Goal: Task Accomplishment & Management: Use online tool/utility

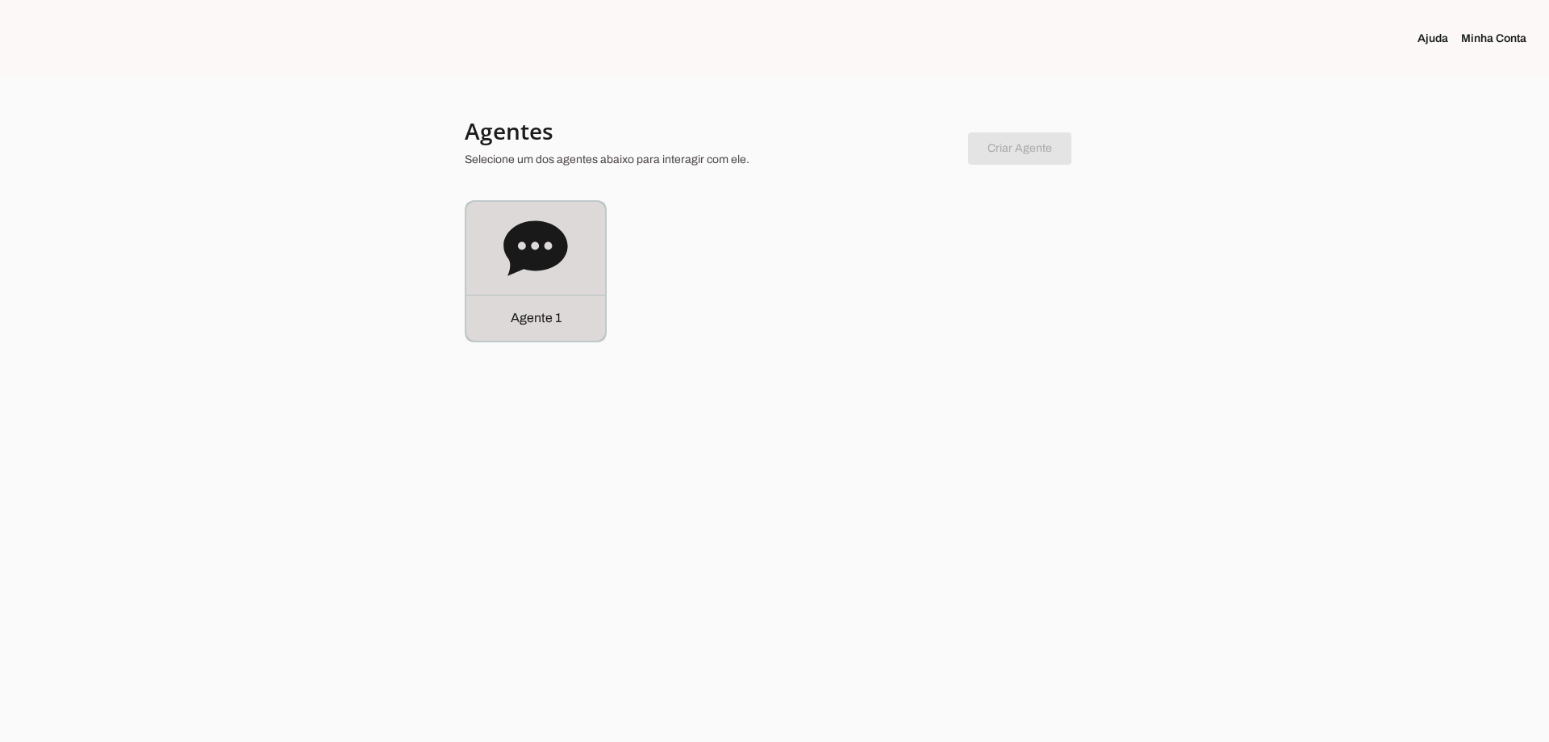
click at [525, 254] on icon at bounding box center [536, 247] width 64 height 55
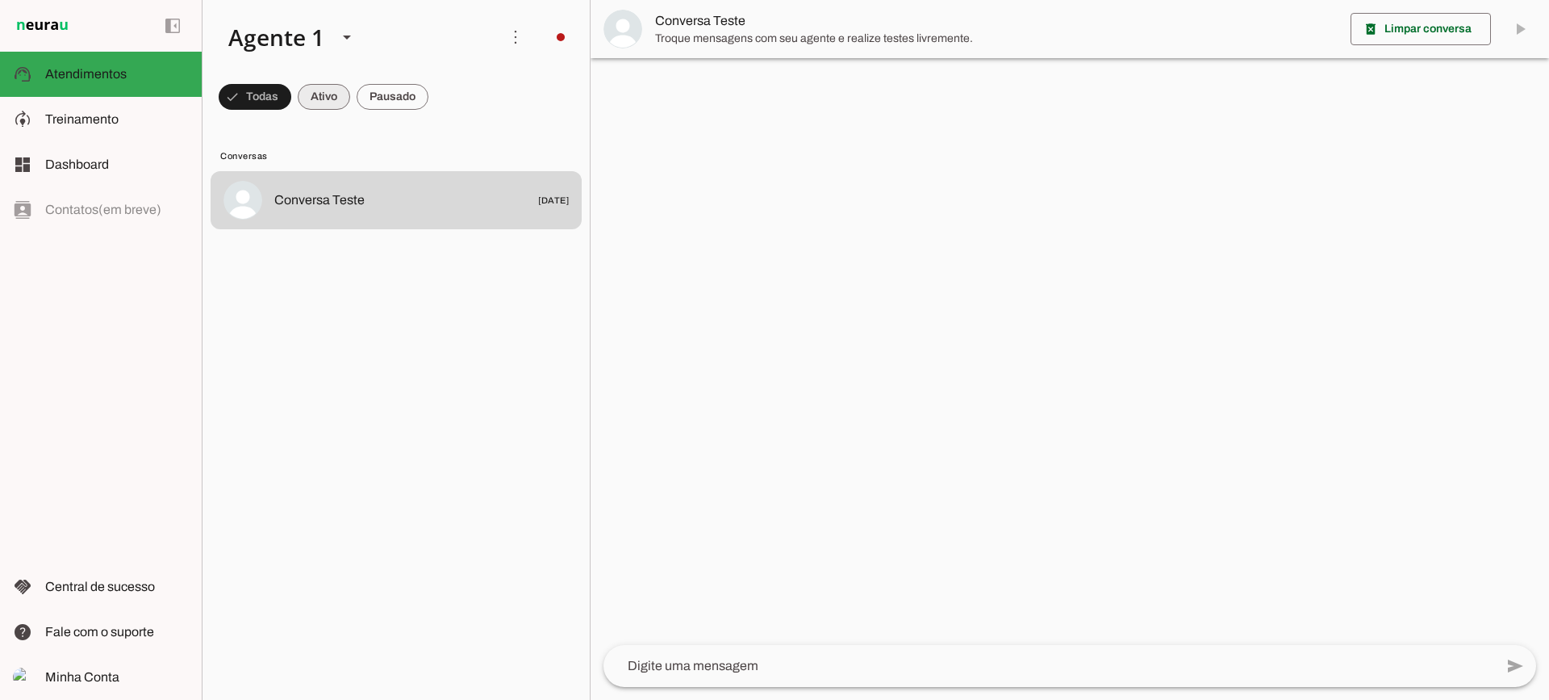
click at [291, 94] on span at bounding box center [255, 96] width 73 height 39
click at [277, 100] on span at bounding box center [248, 96] width 58 height 39
click at [277, 101] on span at bounding box center [248, 96] width 58 height 39
click at [277, 107] on span at bounding box center [248, 96] width 58 height 39
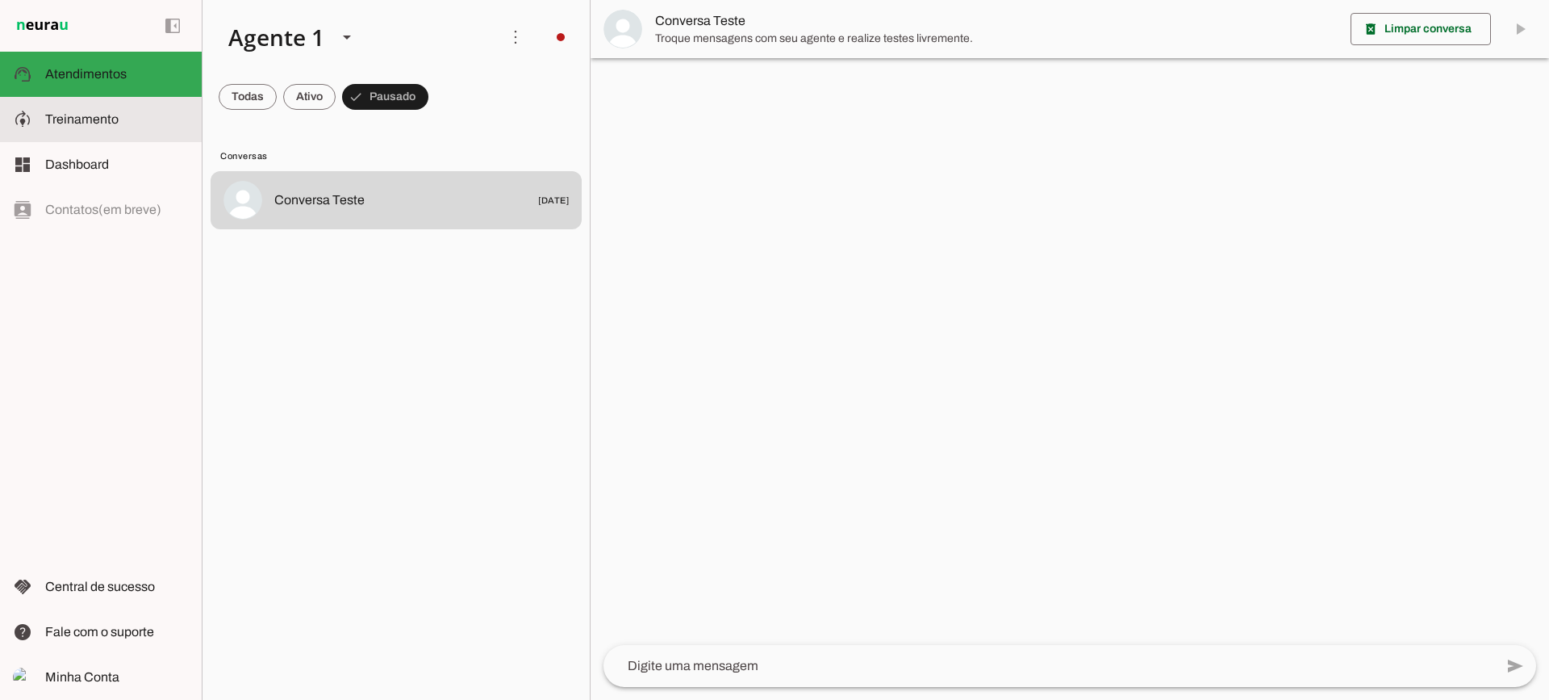
click at [101, 127] on slot at bounding box center [117, 119] width 144 height 19
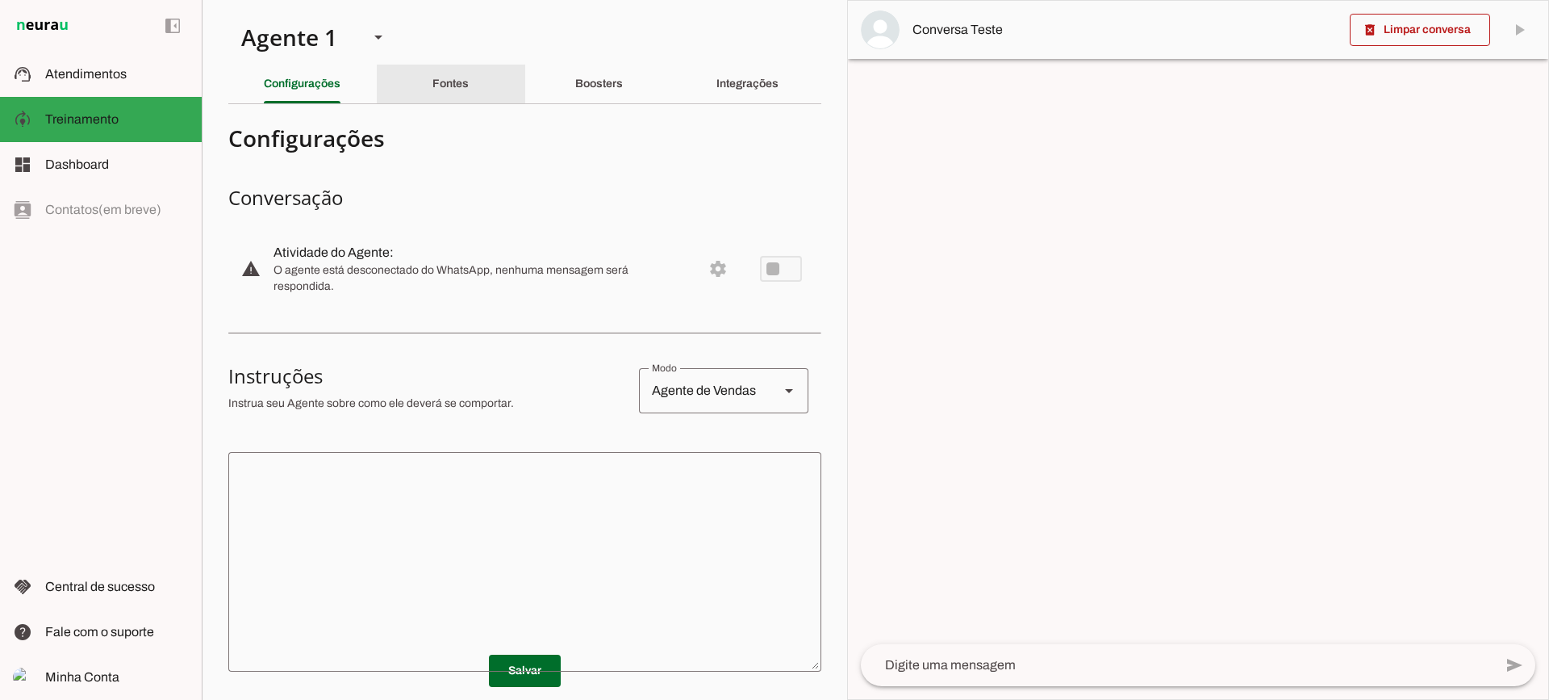
click at [433, 85] on div "Fontes" at bounding box center [451, 84] width 36 height 39
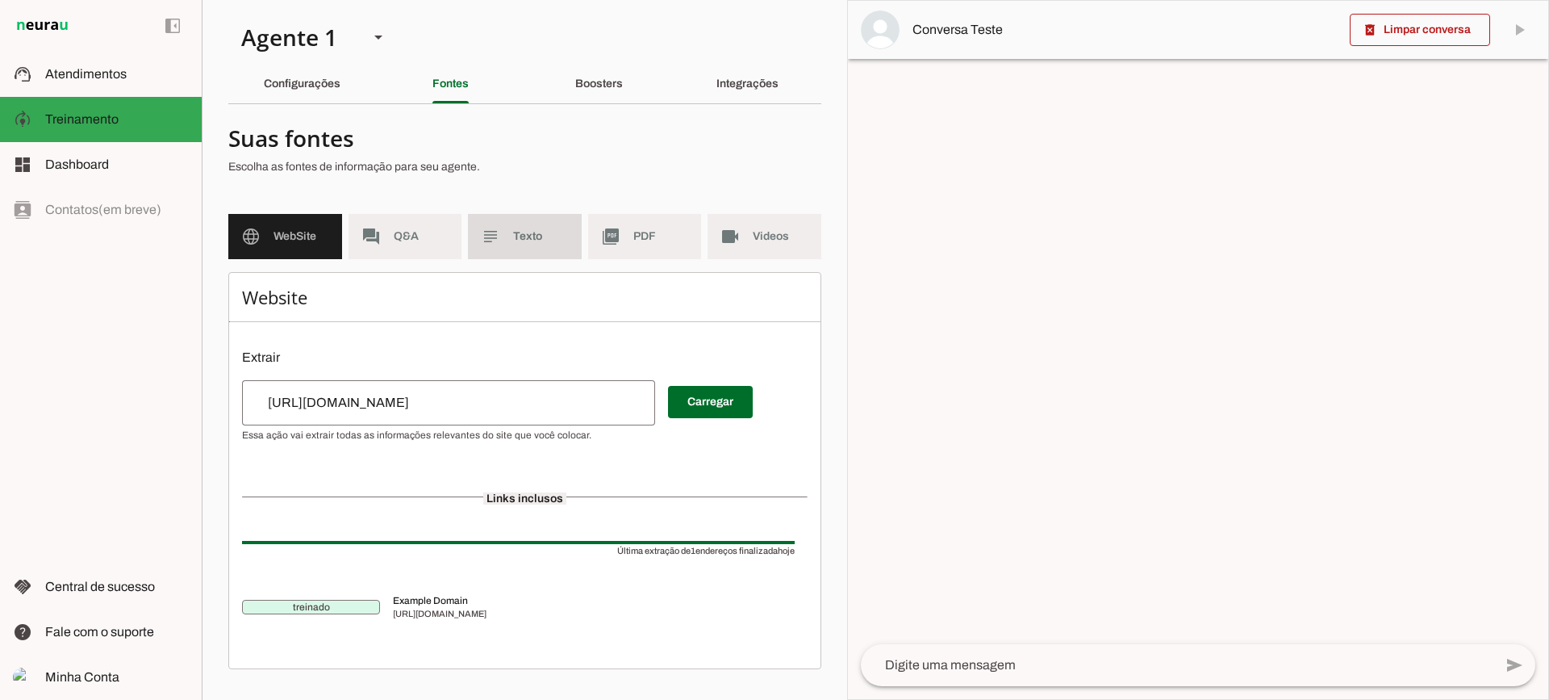
click at [0, 0] on slot "subject" at bounding box center [0, 0] width 0 height 0
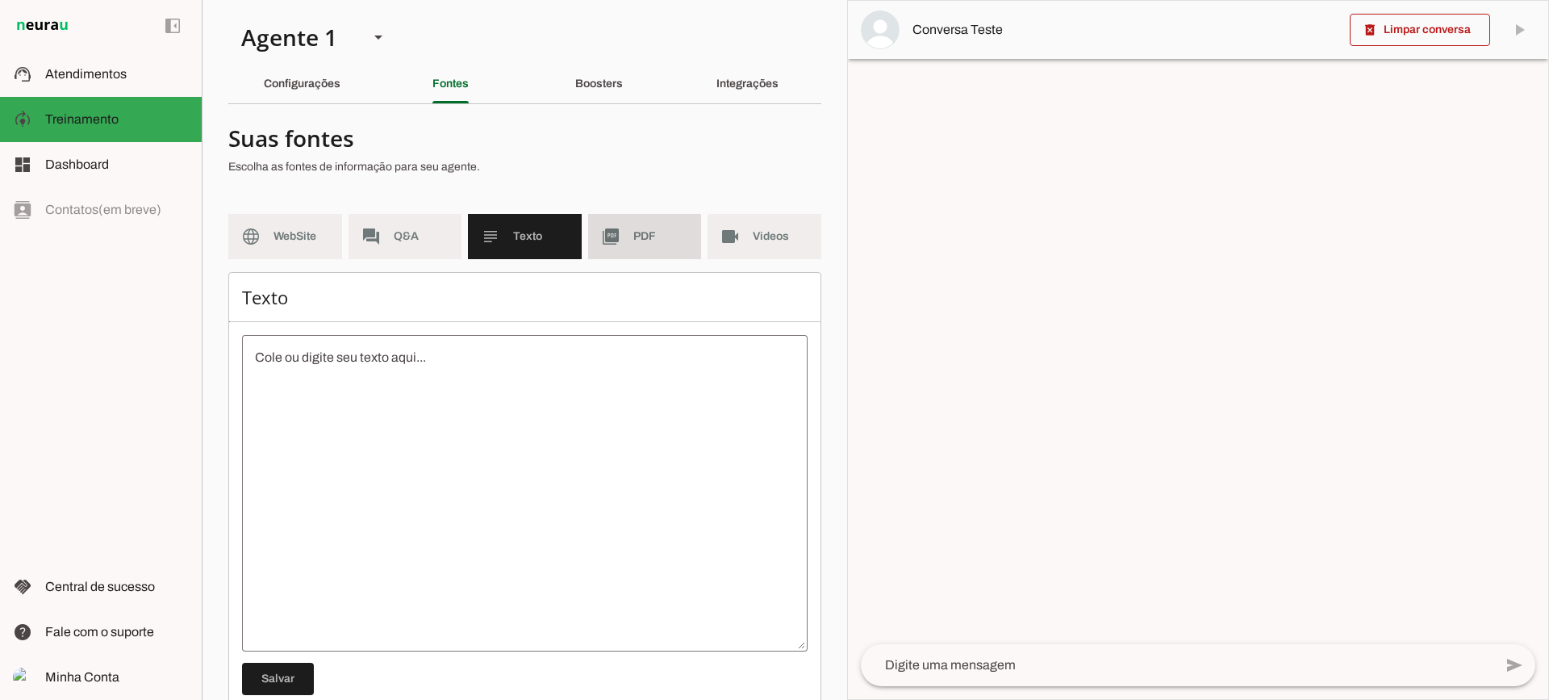
click at [634, 232] on span "PDF" at bounding box center [661, 236] width 56 height 16
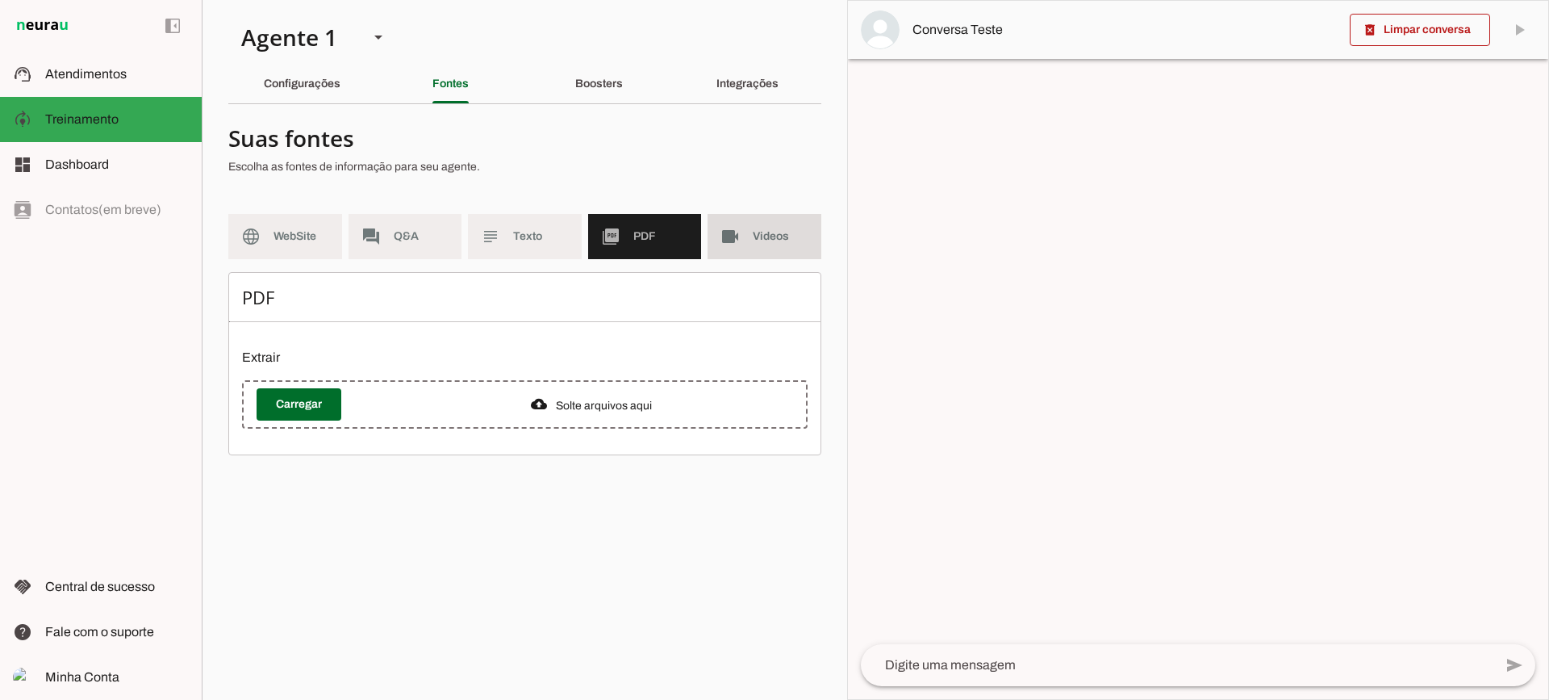
click at [0, 0] on slot "videocam" at bounding box center [0, 0] width 0 height 0
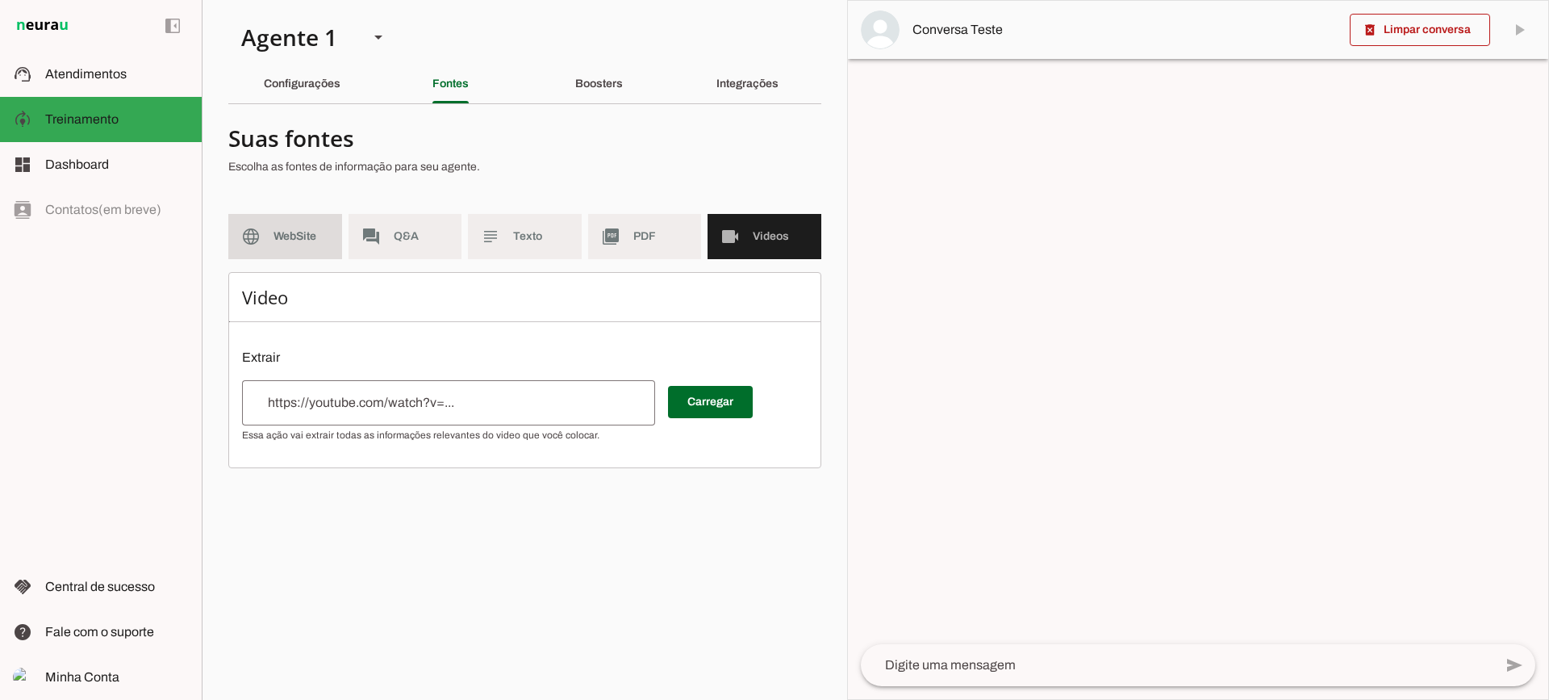
click at [280, 247] on md-item "language WebSite" at bounding box center [285, 236] width 114 height 45
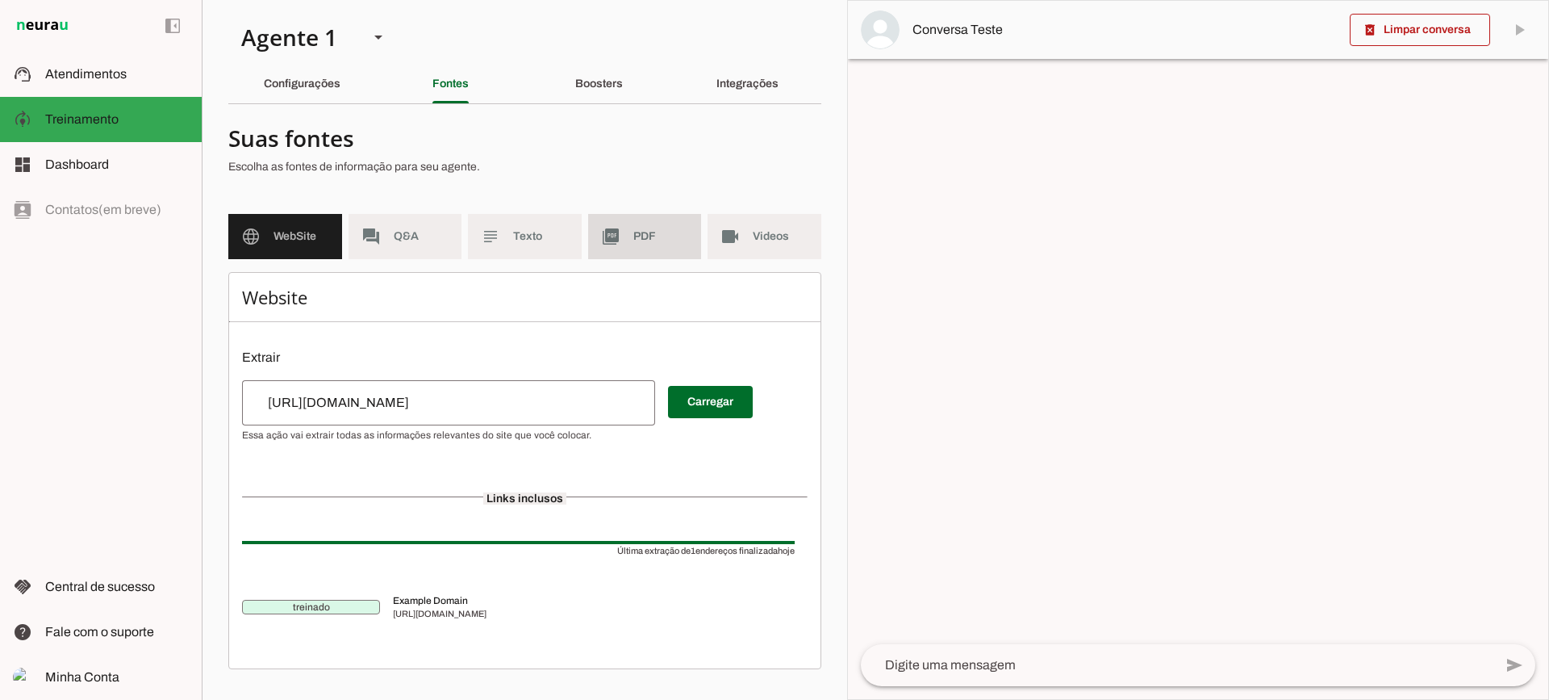
drag, startPoint x: 666, startPoint y: 239, endPoint x: 692, endPoint y: 249, distance: 27.6
click at [665, 239] on span "PDF" at bounding box center [661, 236] width 56 height 16
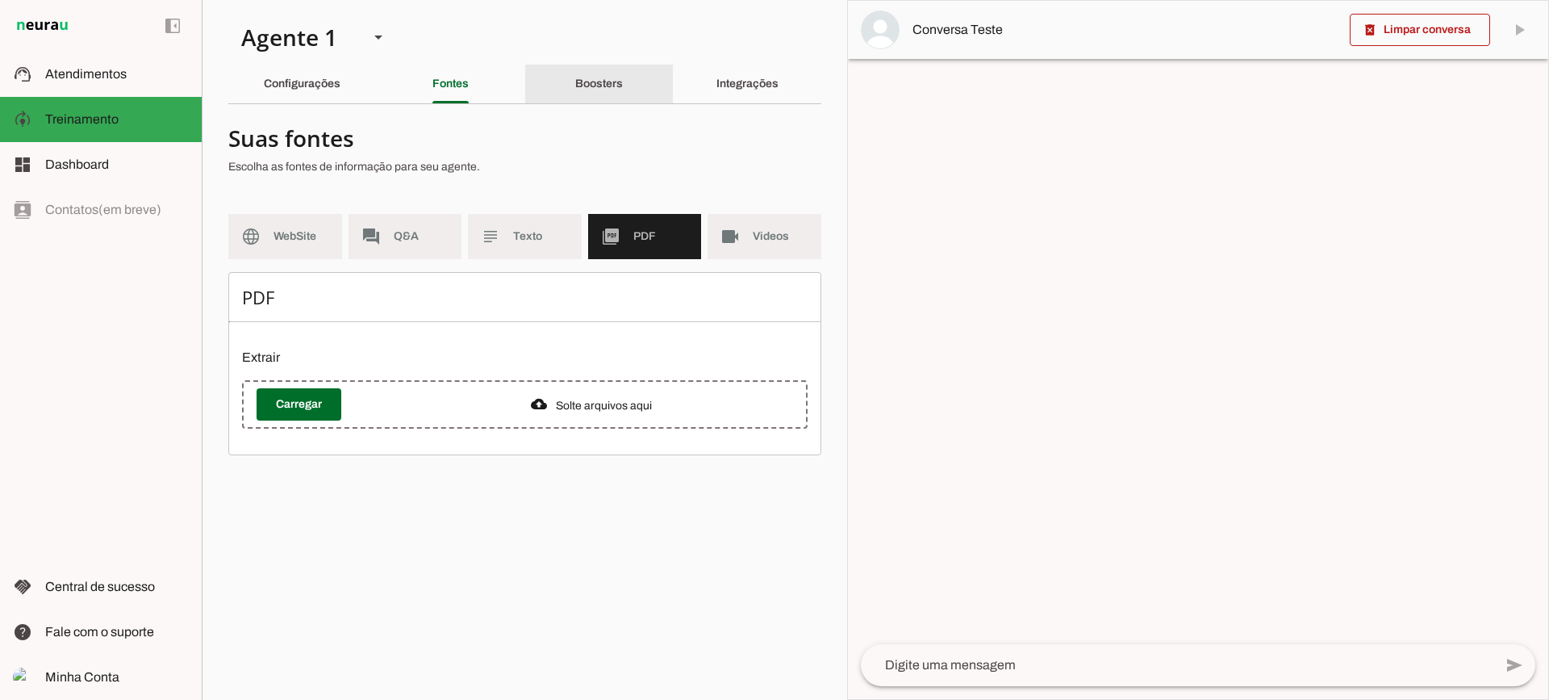
click at [608, 76] on div "Boosters" at bounding box center [599, 84] width 48 height 39
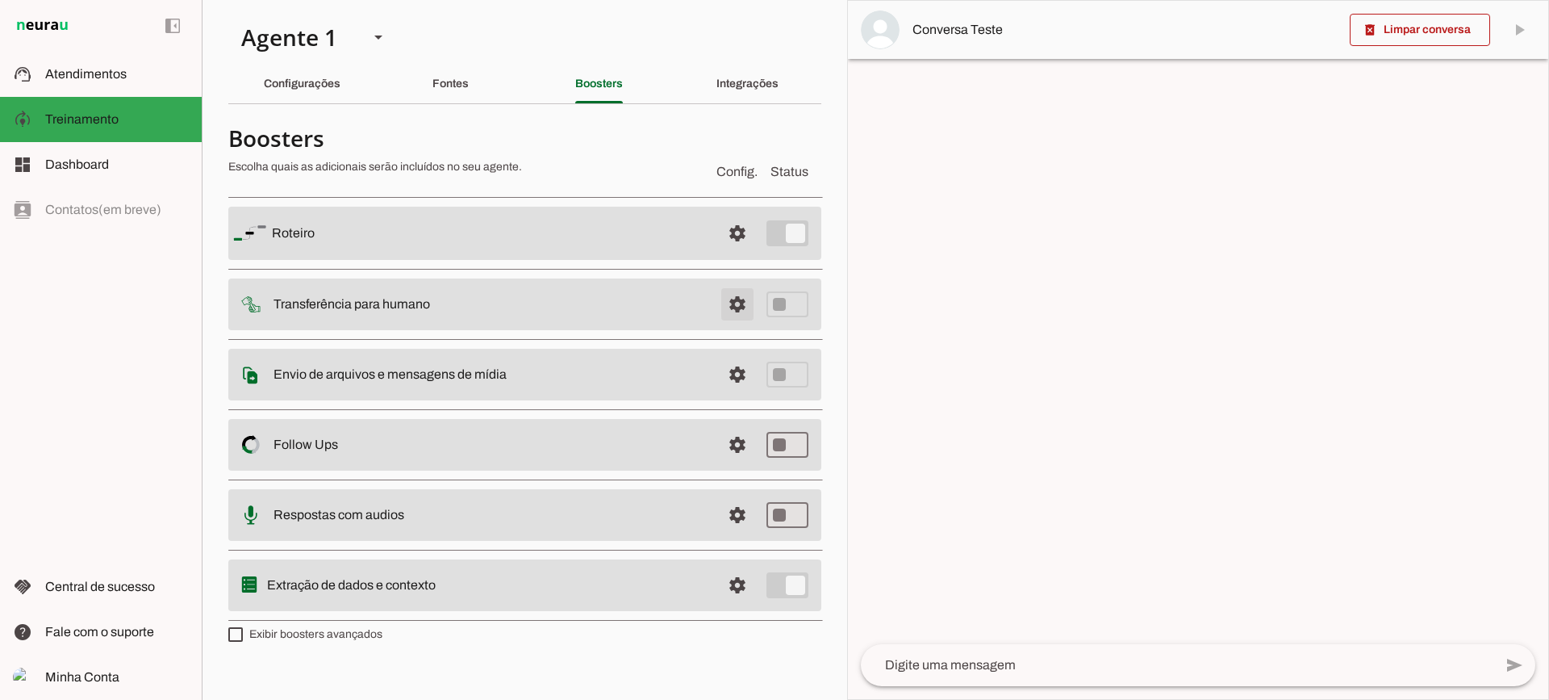
click at [733, 253] on span at bounding box center [737, 233] width 39 height 39
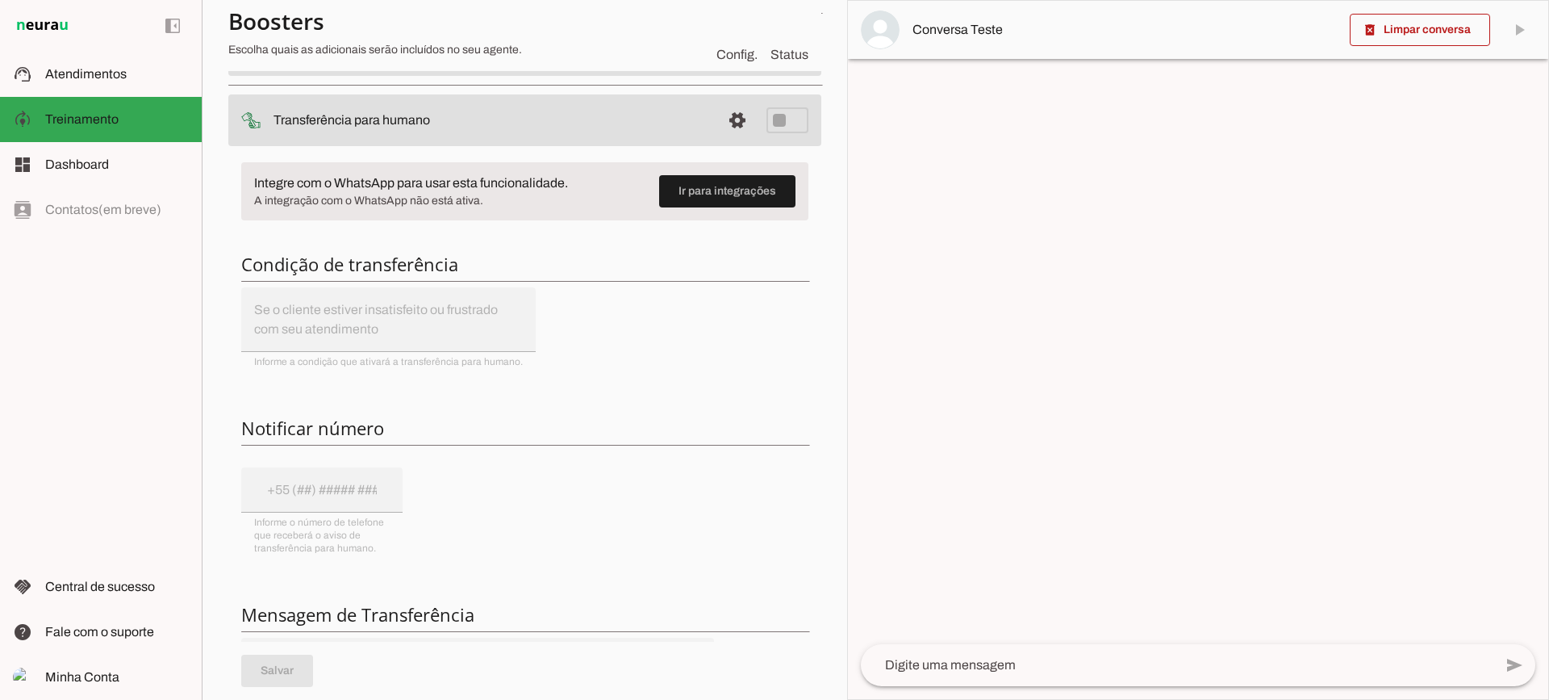
scroll to position [81, 0]
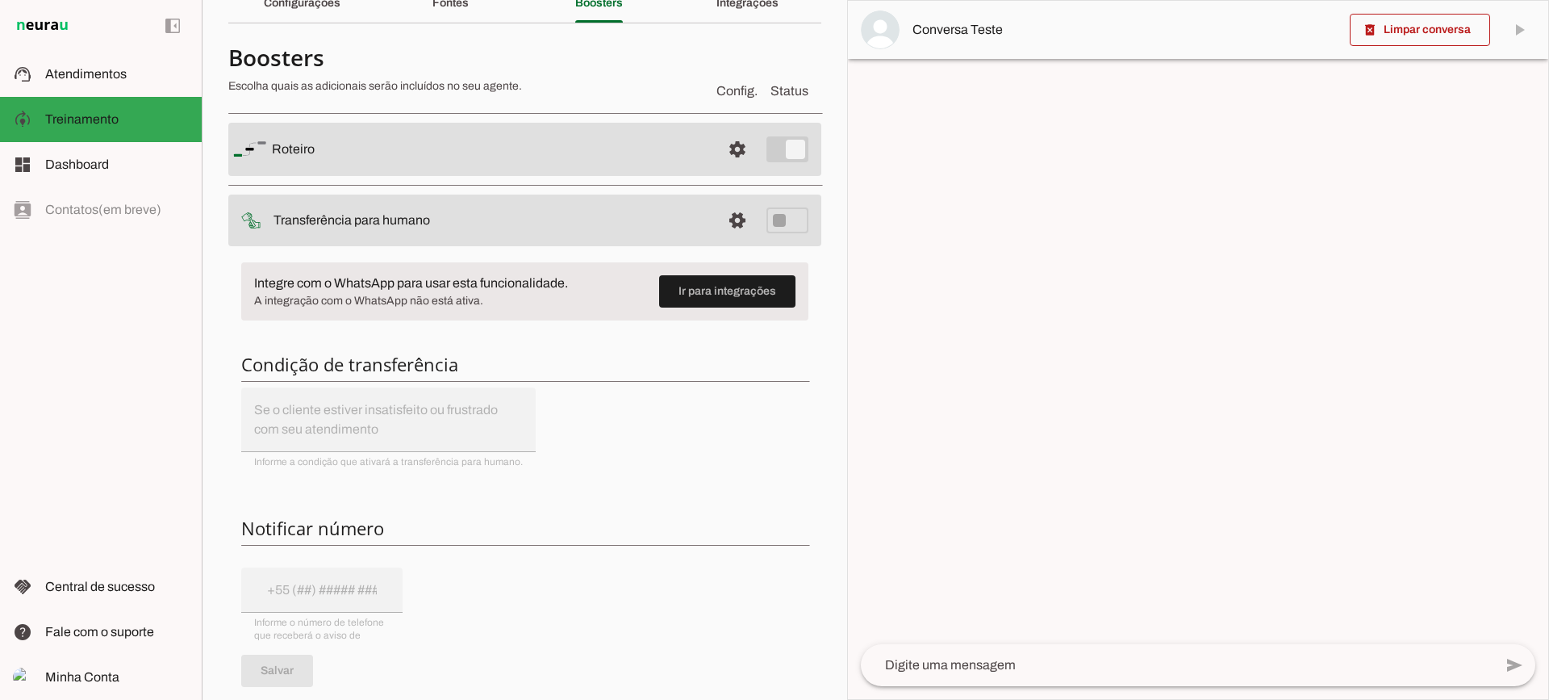
click at [732, 169] on span at bounding box center [737, 149] width 39 height 39
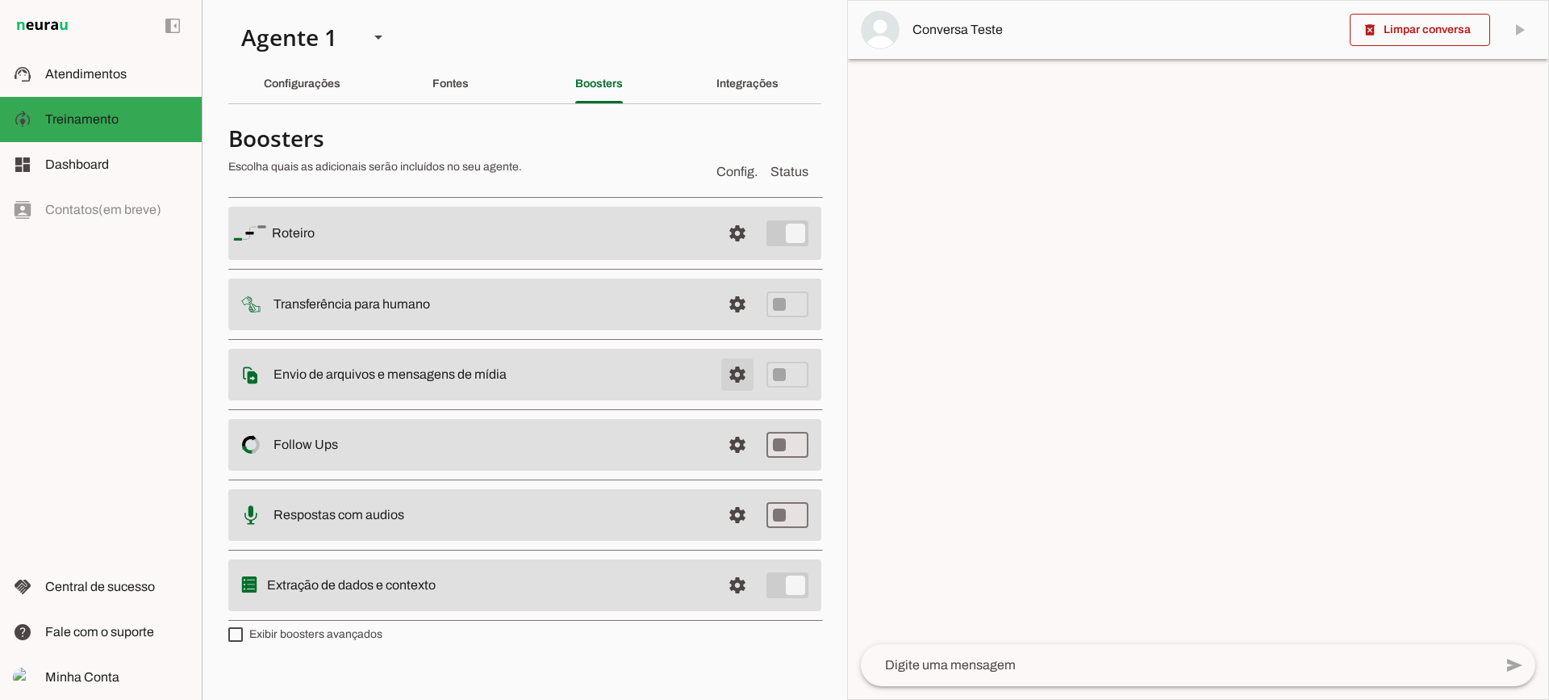
click at [729, 253] on span at bounding box center [737, 233] width 39 height 39
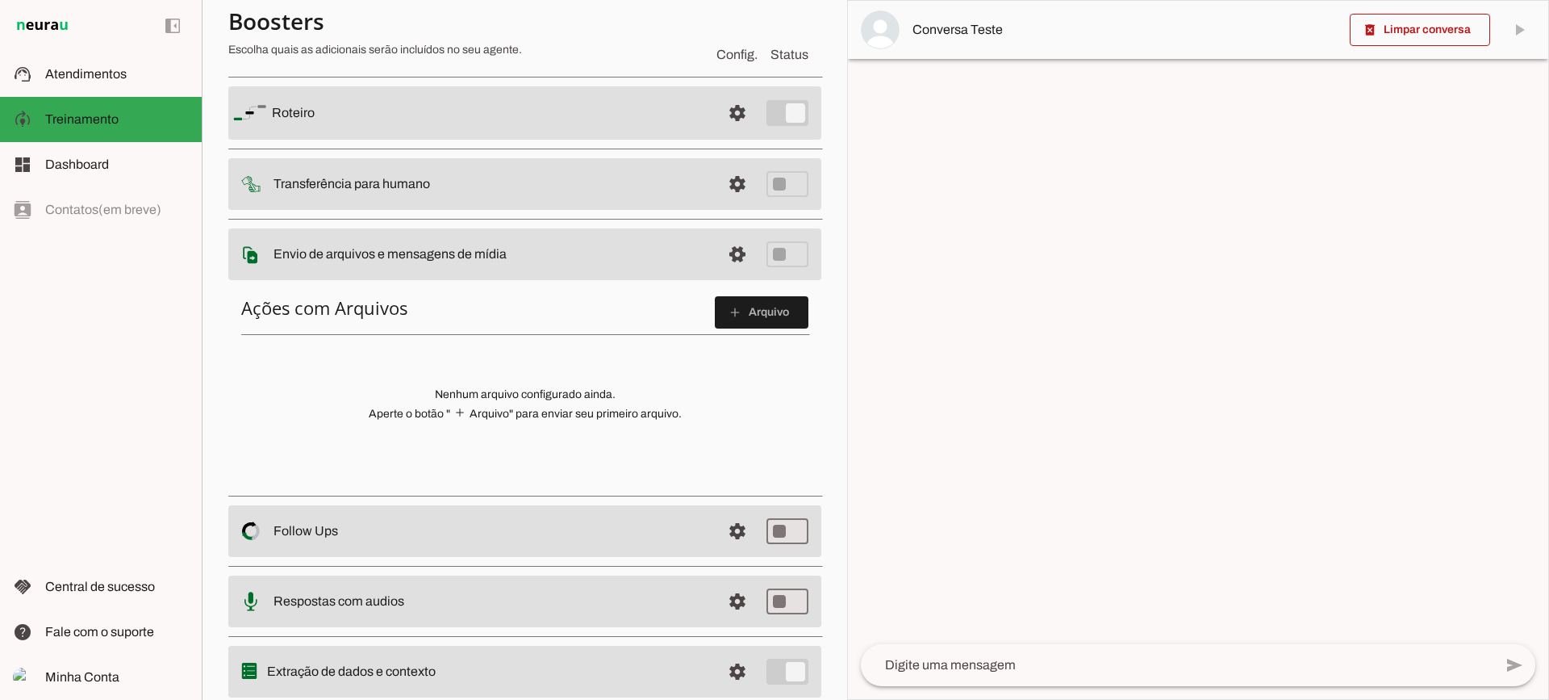
scroll to position [89, 0]
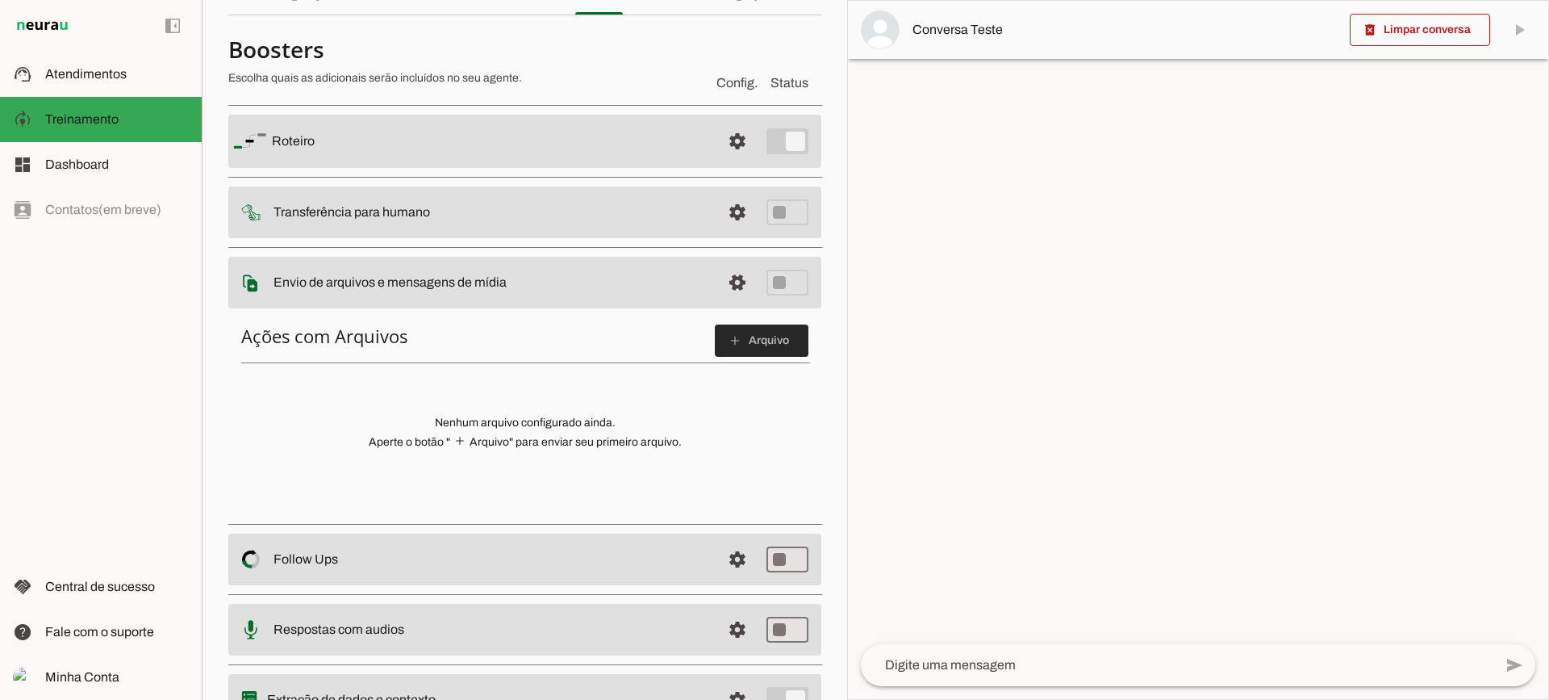
click at [738, 340] on span at bounding box center [762, 340] width 94 height 39
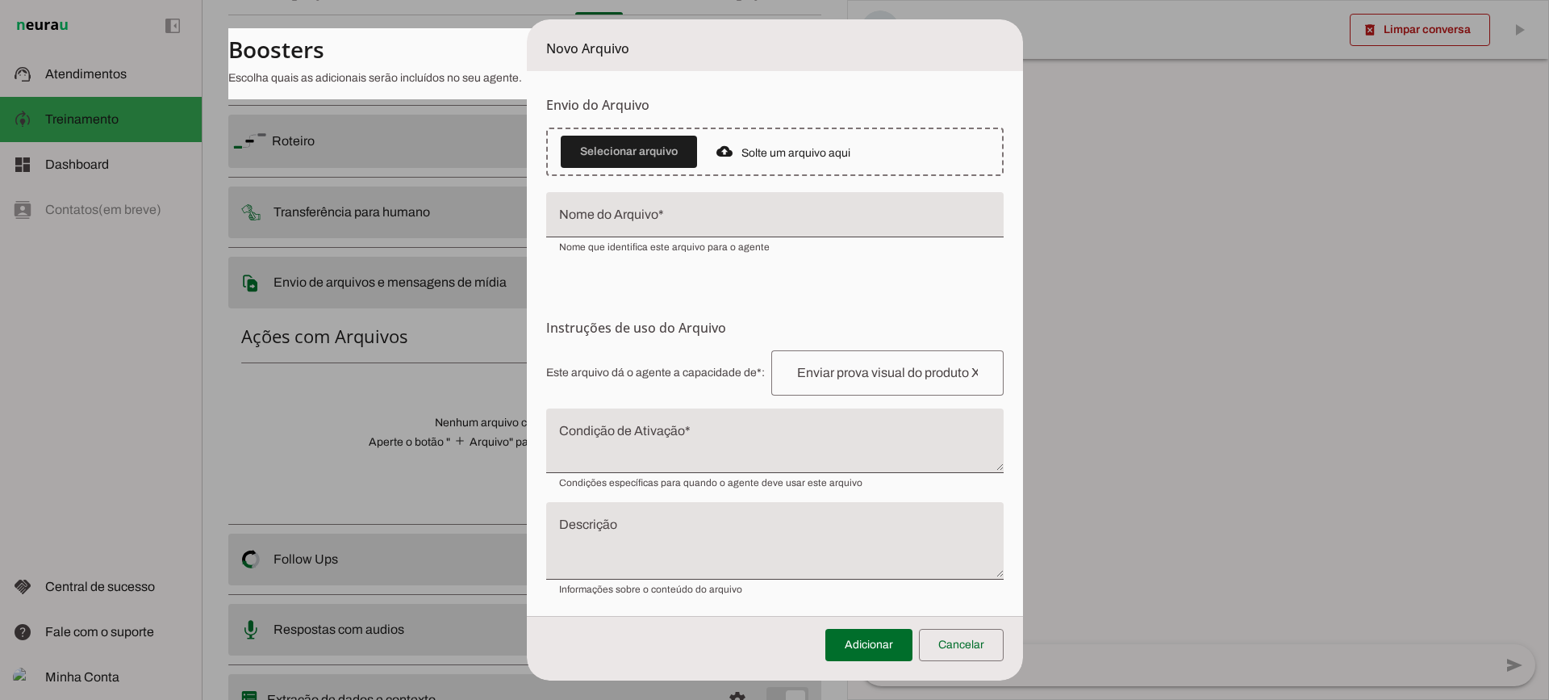
click at [619, 452] on textarea "Condição de Ativação" at bounding box center [775, 447] width 458 height 39
click at [976, 647] on span at bounding box center [961, 644] width 85 height 39
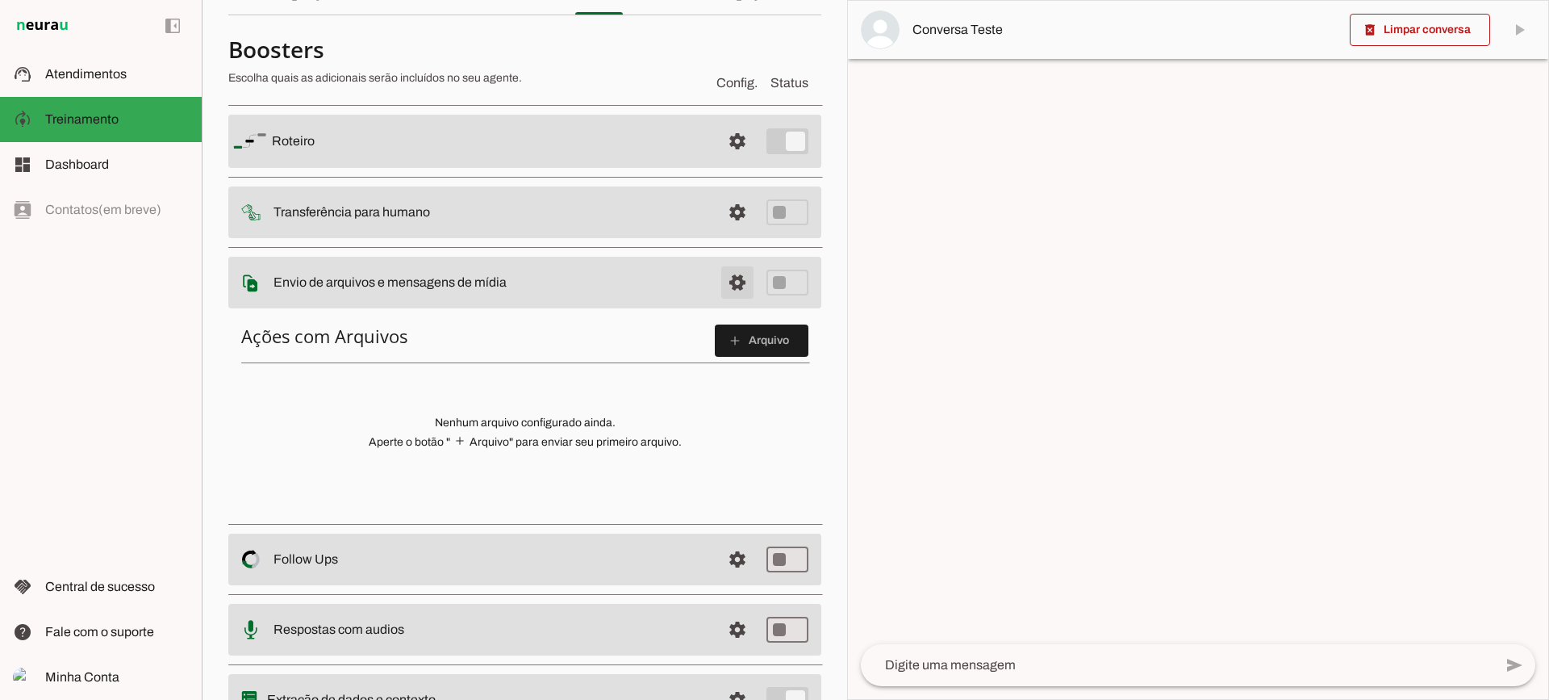
click at [721, 161] on span at bounding box center [737, 141] width 39 height 39
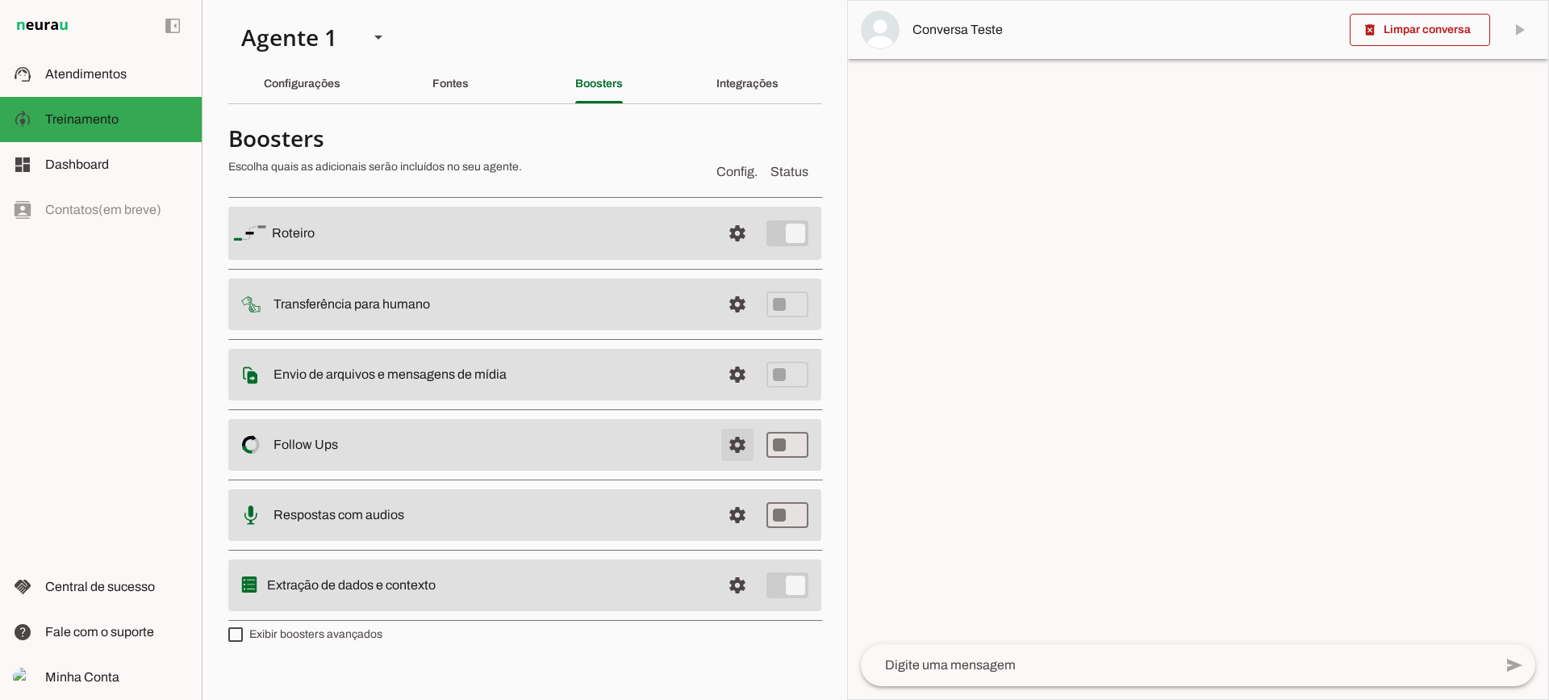
click at [733, 253] on span at bounding box center [737, 233] width 39 height 39
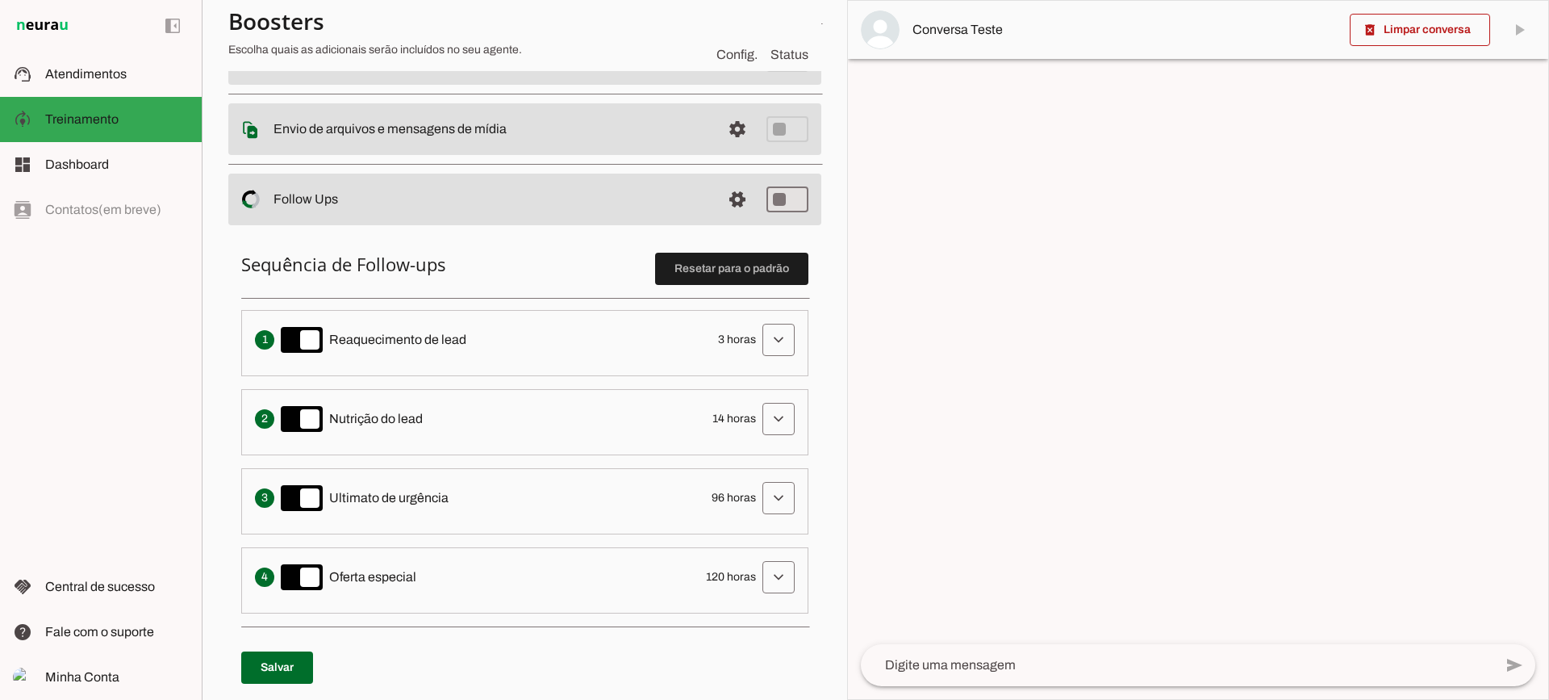
scroll to position [323, 0]
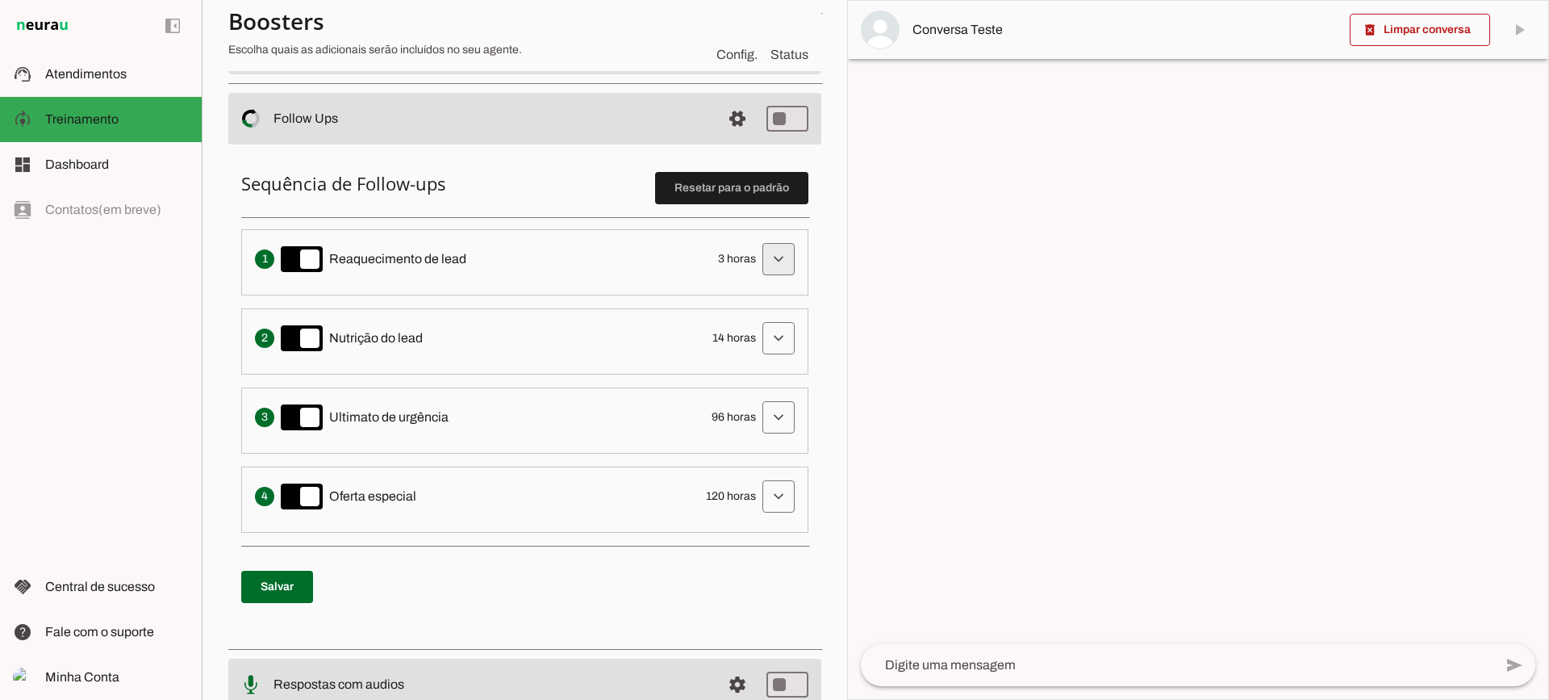
click at [759, 265] on span at bounding box center [778, 259] width 39 height 39
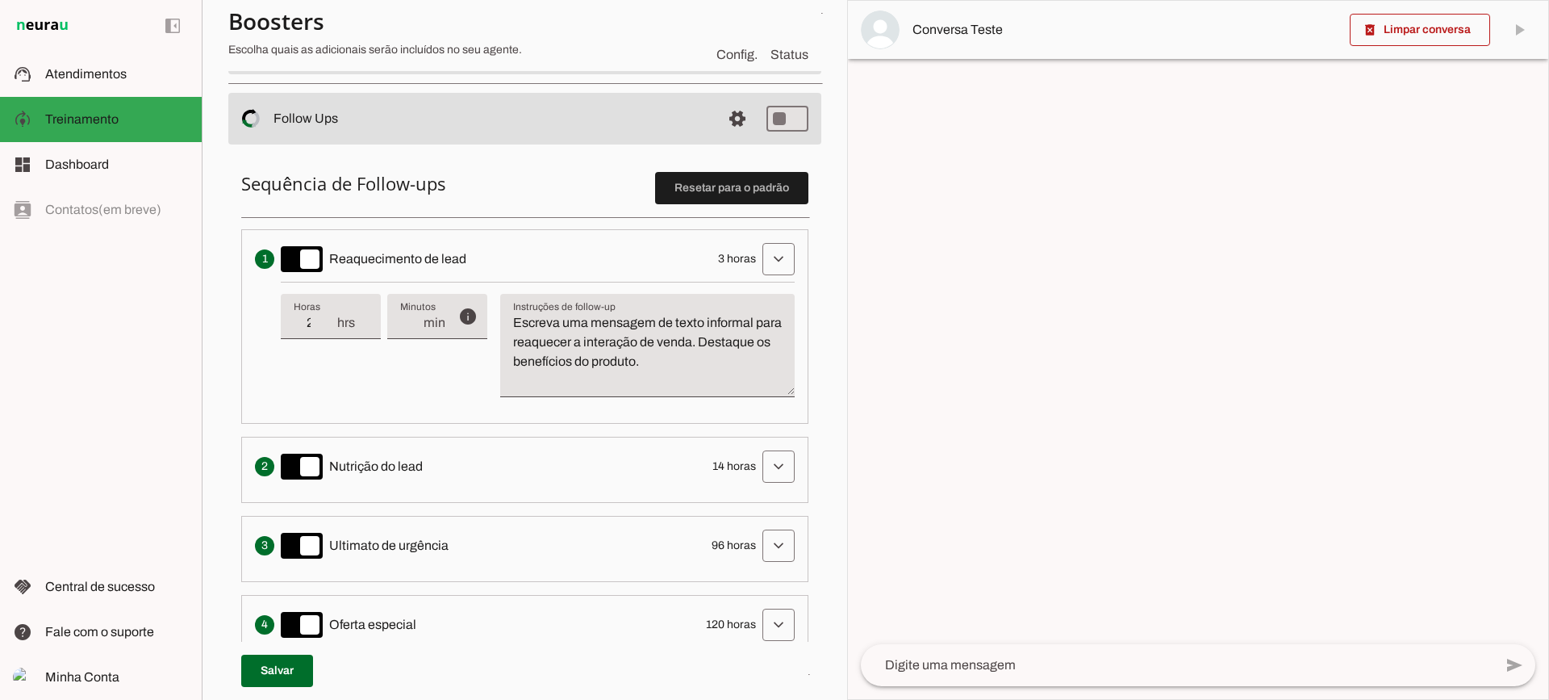
type input "2"
type md-filled-text-field "2"
click at [327, 329] on input "2" at bounding box center [315, 322] width 42 height 19
type input "1"
type md-filled-text-field "1"
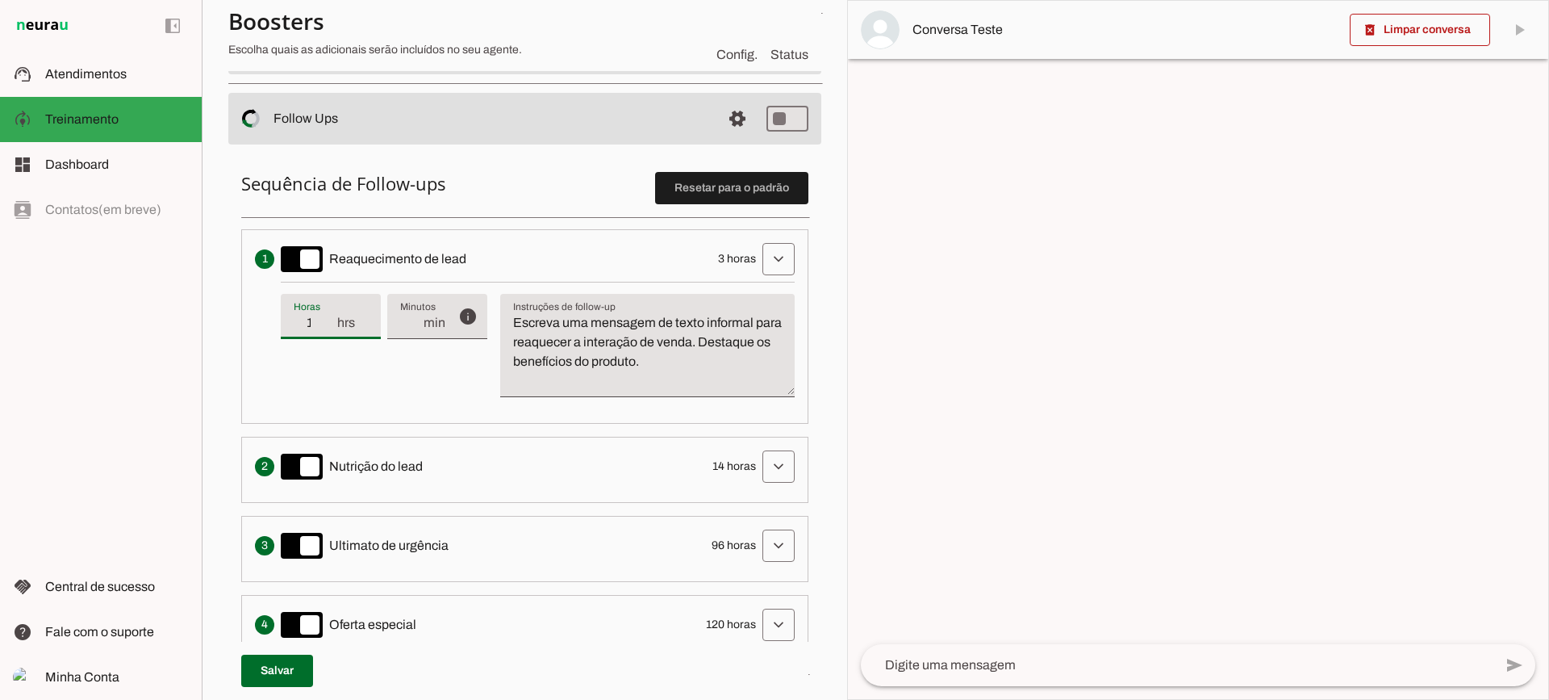
click at [327, 329] on input "1" at bounding box center [315, 322] width 42 height 19
type input "2"
type md-filled-text-field "2"
click at [328, 316] on input "2" at bounding box center [315, 322] width 42 height 19
type input "3"
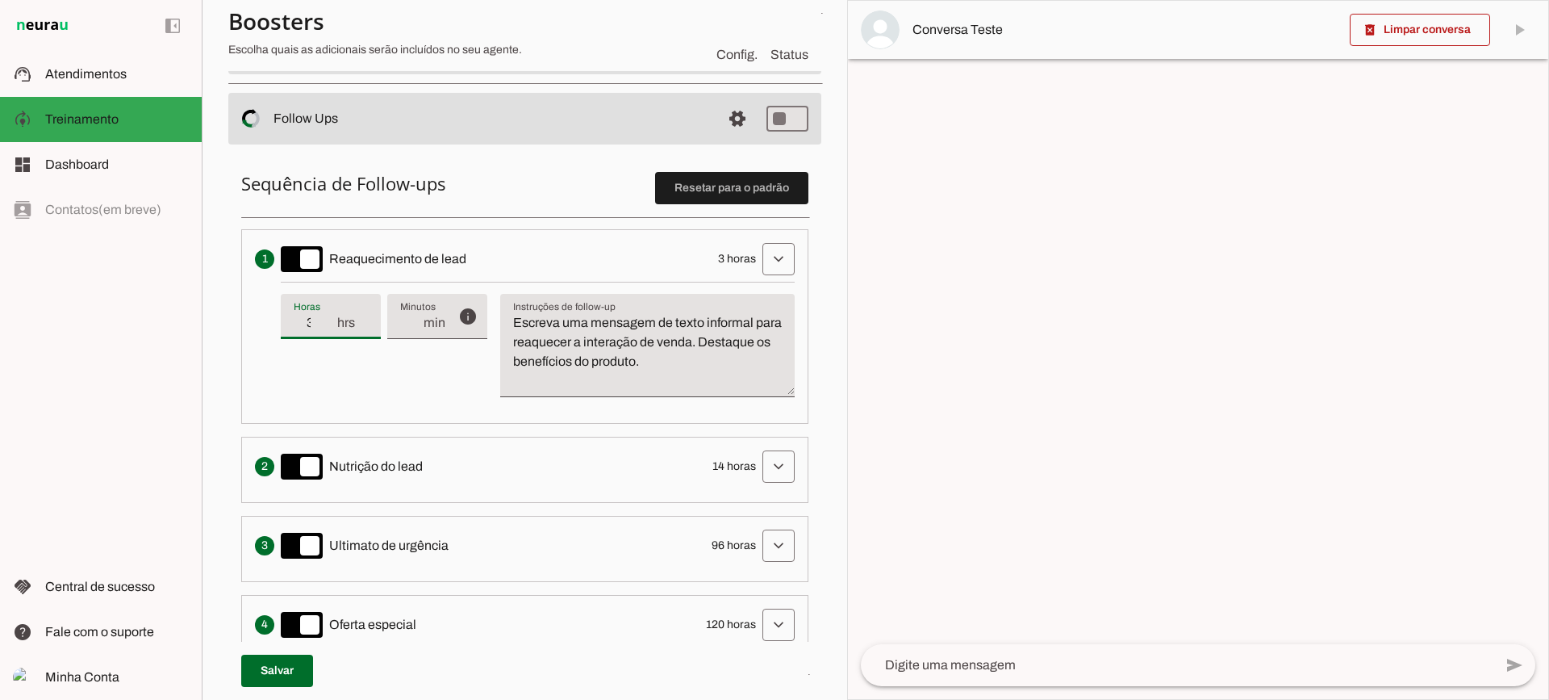
type md-filled-text-field "3"
click at [328, 316] on input "3" at bounding box center [315, 322] width 42 height 19
type input "4"
type md-filled-text-field "4"
click at [328, 316] on input "4" at bounding box center [315, 322] width 42 height 19
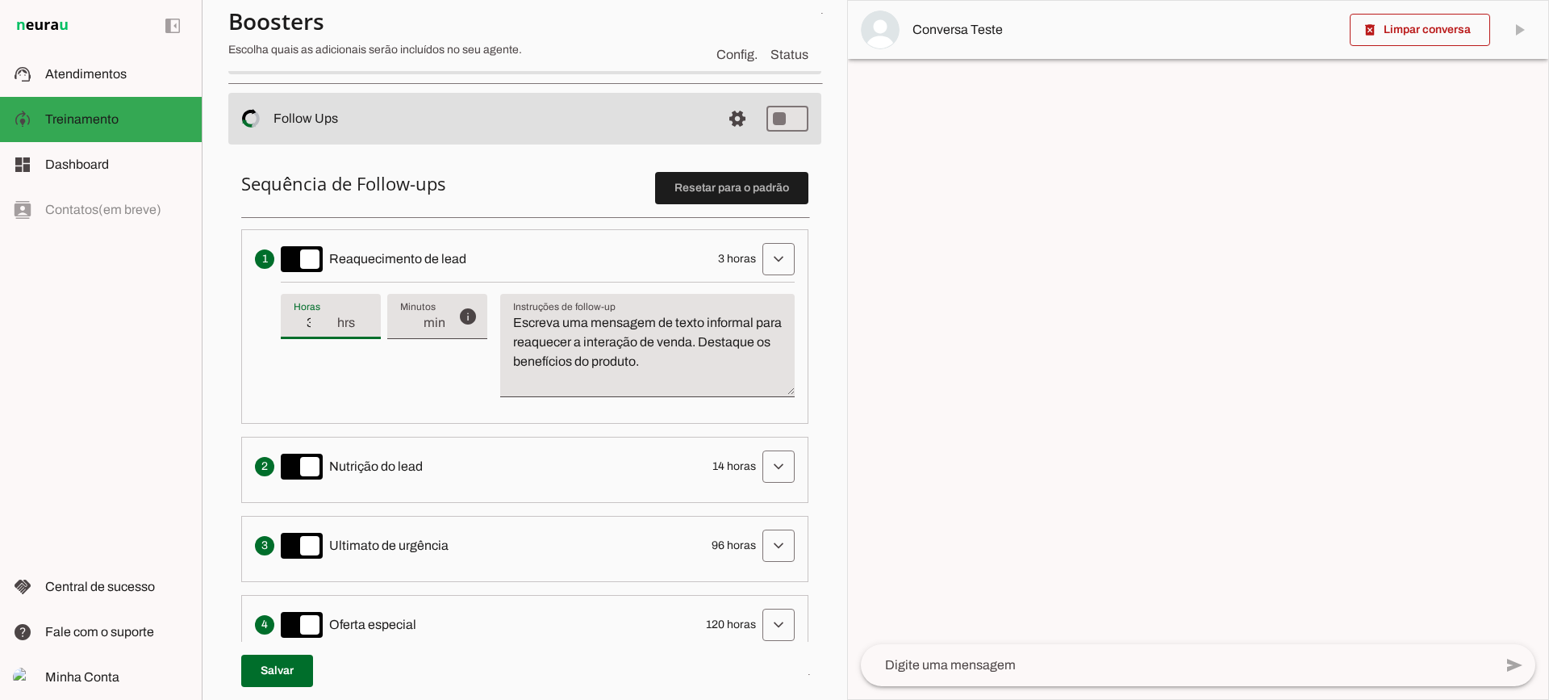
type input "3"
type md-filled-text-field "3"
click at [328, 324] on input "3" at bounding box center [315, 322] width 42 height 19
drag, startPoint x: 533, startPoint y: 312, endPoint x: 564, endPoint y: 315, distance: 31.6
click at [545, 313] on div "Escreva uma mensagem de texto informal para reaquecer a interação de venda. Des…" at bounding box center [647, 345] width 295 height 103
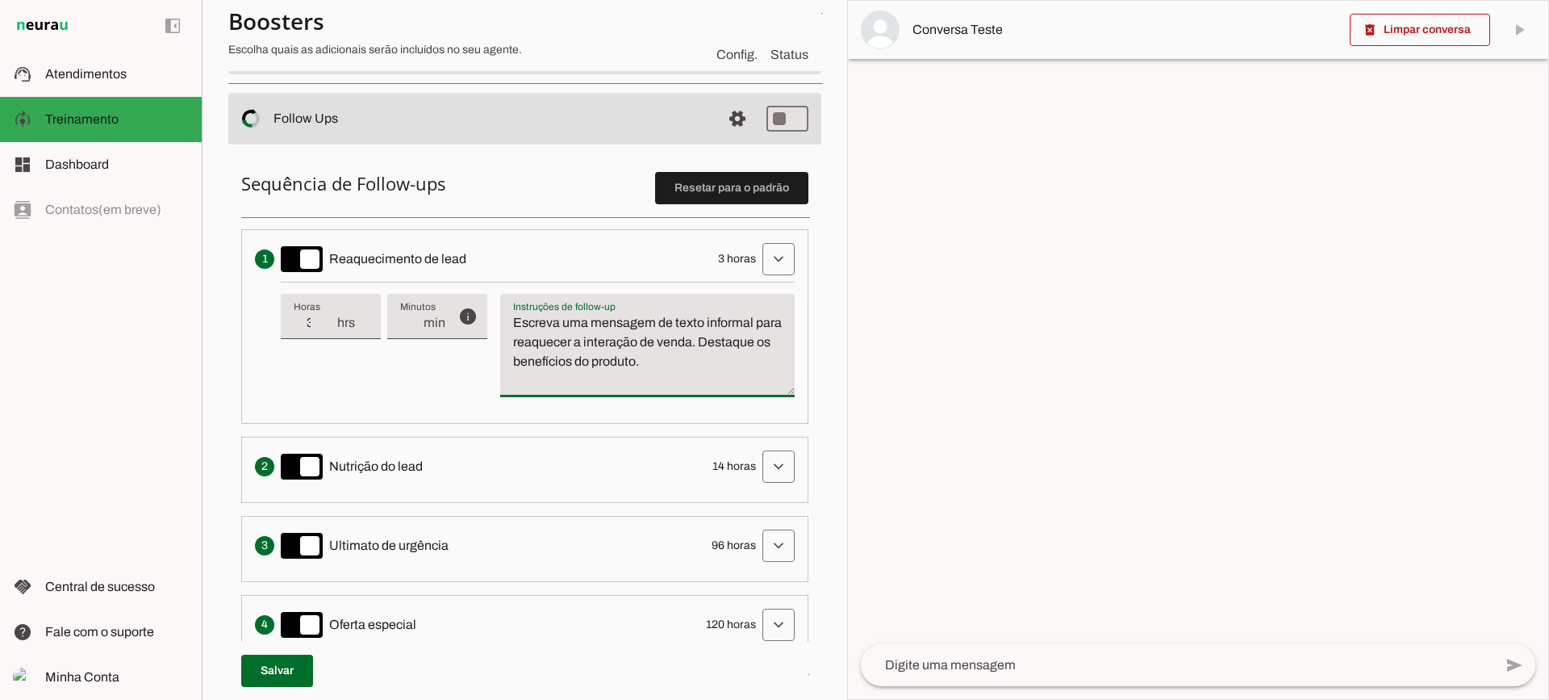
click at [640, 347] on textarea "Escreva uma mensagem de texto informal para reaquecer a interação de venda. Des…" at bounding box center [647, 351] width 295 height 77
drag, startPoint x: 735, startPoint y: 368, endPoint x: 449, endPoint y: 268, distance: 302.7
click at [449, 270] on li "Envia uma mensagem para reengajar leads que pararam de responder, incentivando-…" at bounding box center [524, 326] width 567 height 194
type textarea "Escreva uma mensagem de texto informal para reaquecer a interação de venda. Des…"
click at [609, 362] on textarea "Escreva uma mensagem de texto informal para reaquecer a interação de venda. Des…" at bounding box center [647, 351] width 295 height 77
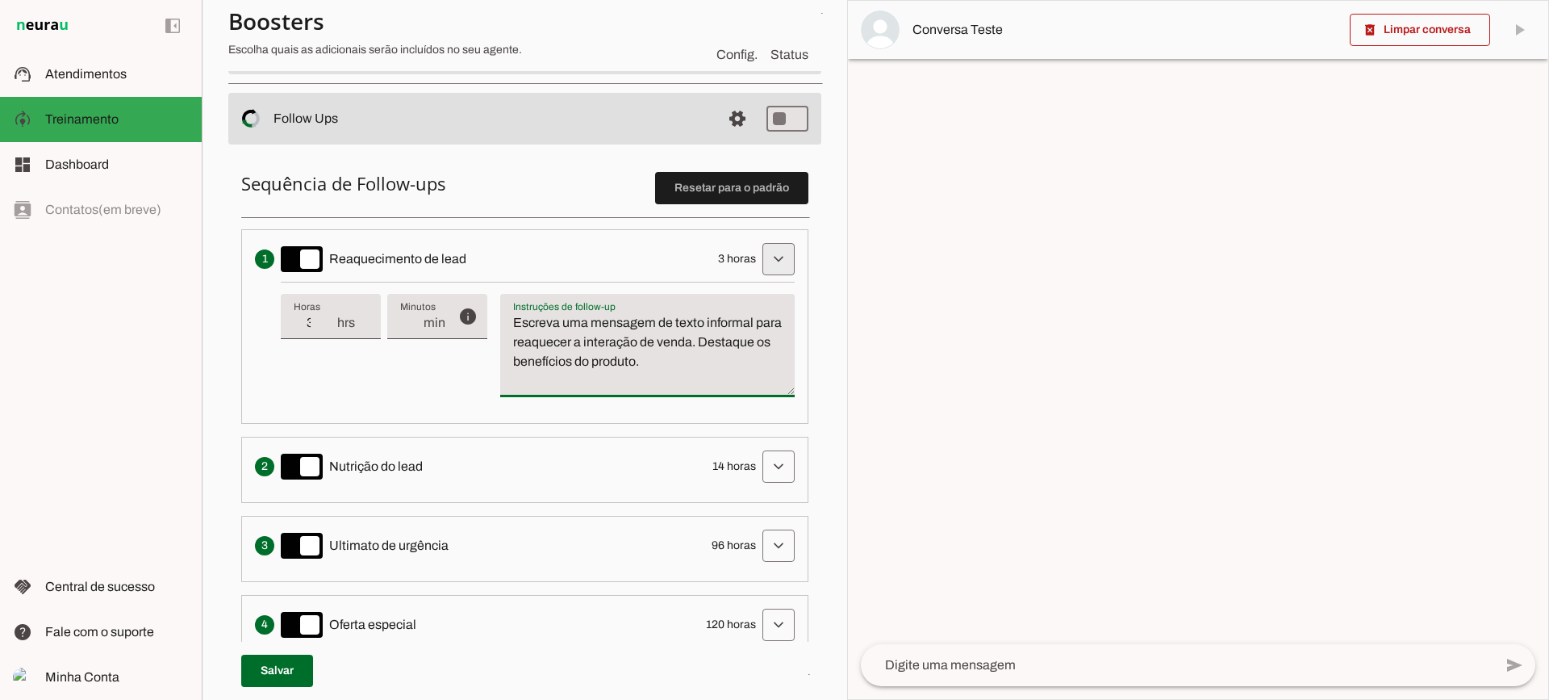
click at [780, 256] on span at bounding box center [778, 259] width 39 height 39
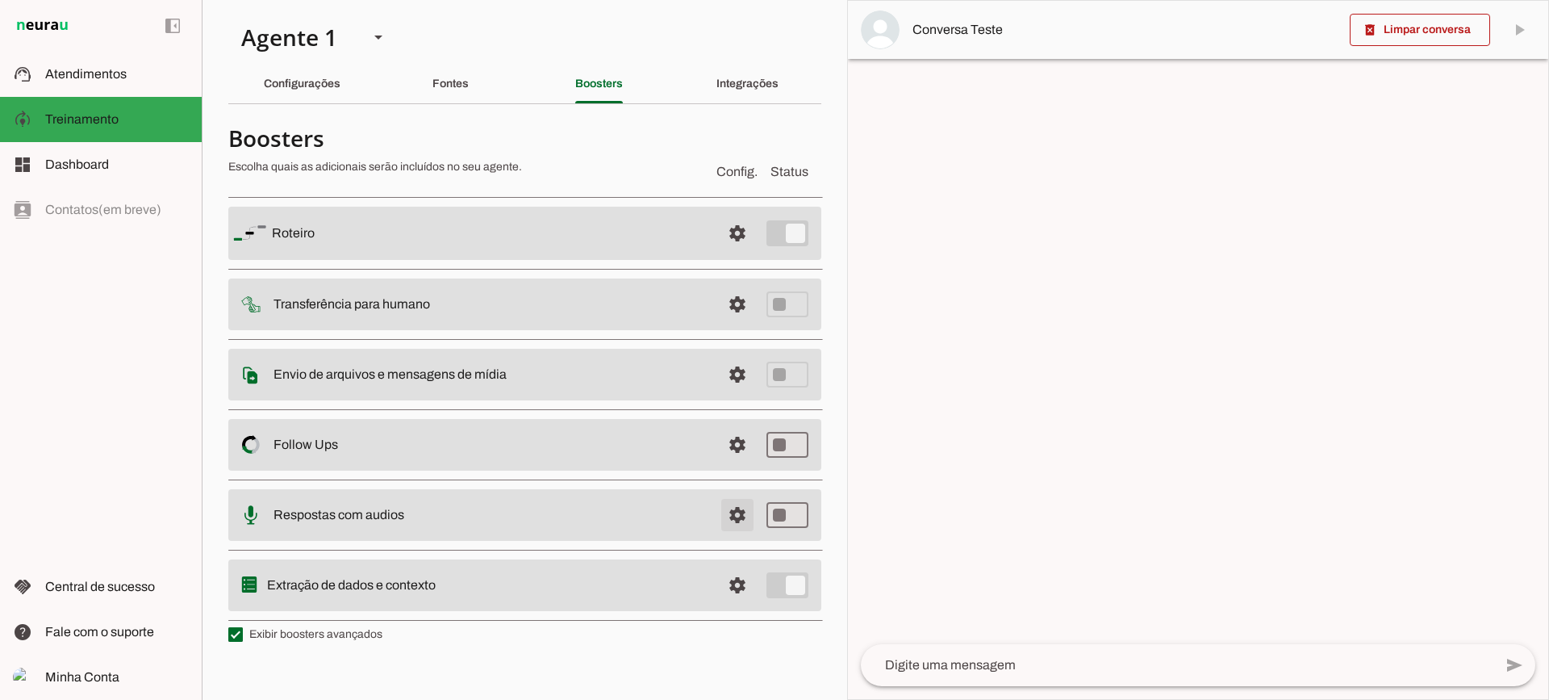
click at [733, 253] on span at bounding box center [737, 233] width 39 height 39
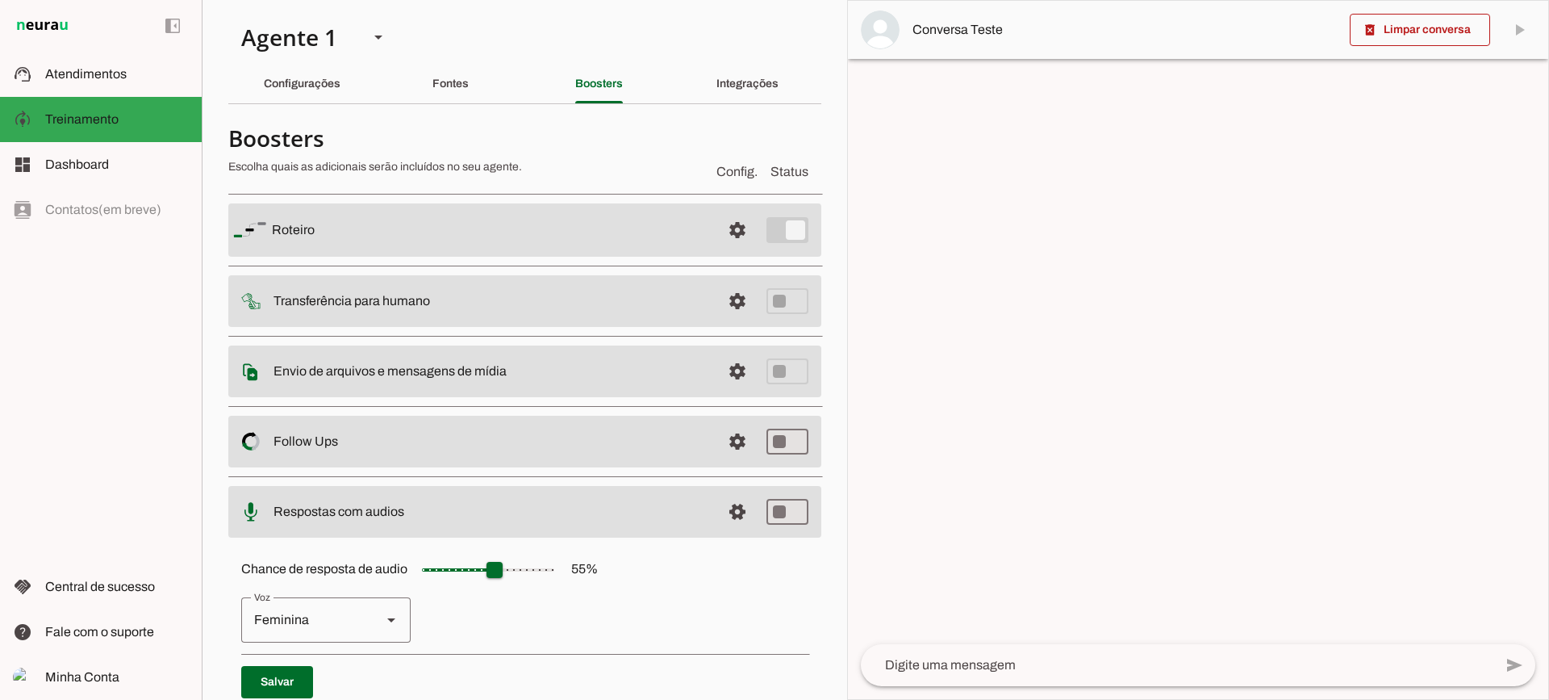
scroll to position [148, 0]
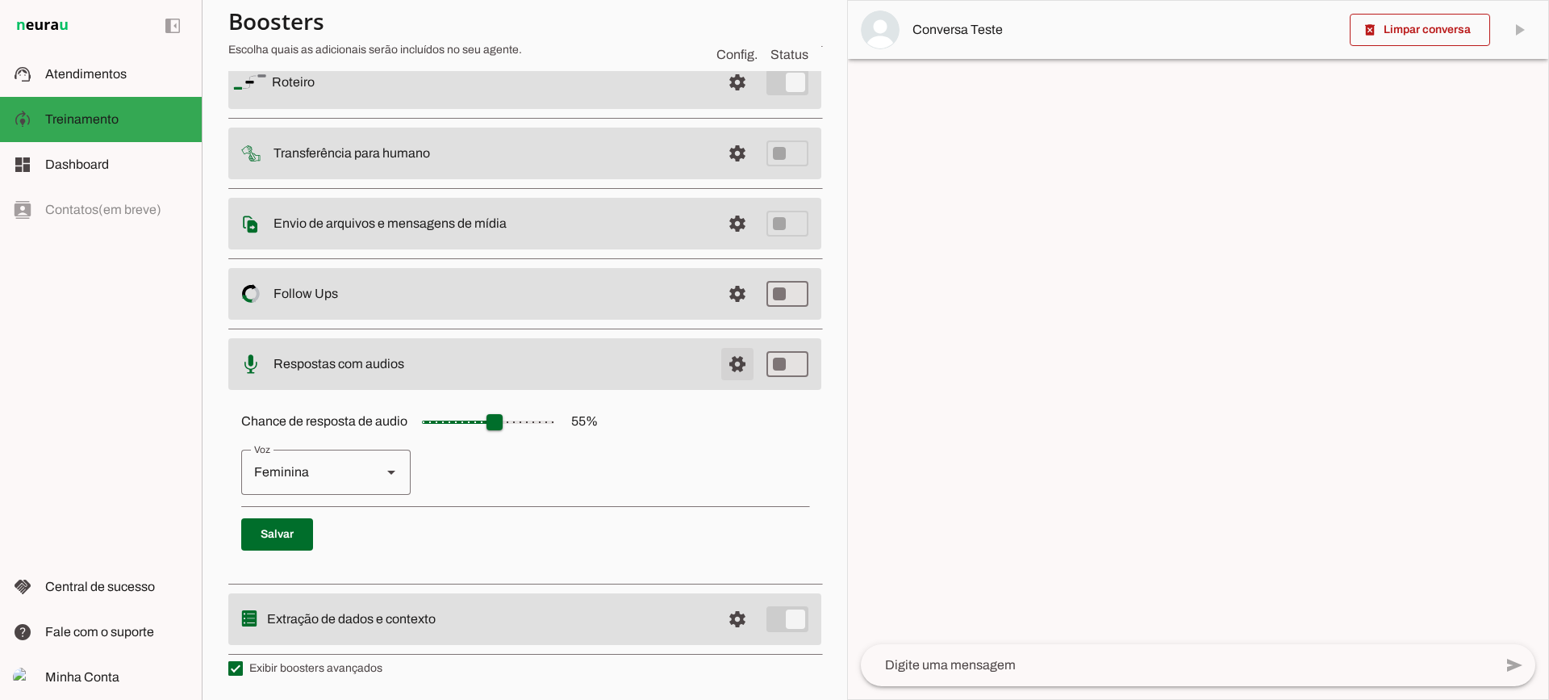
click at [725, 102] on span at bounding box center [737, 82] width 39 height 39
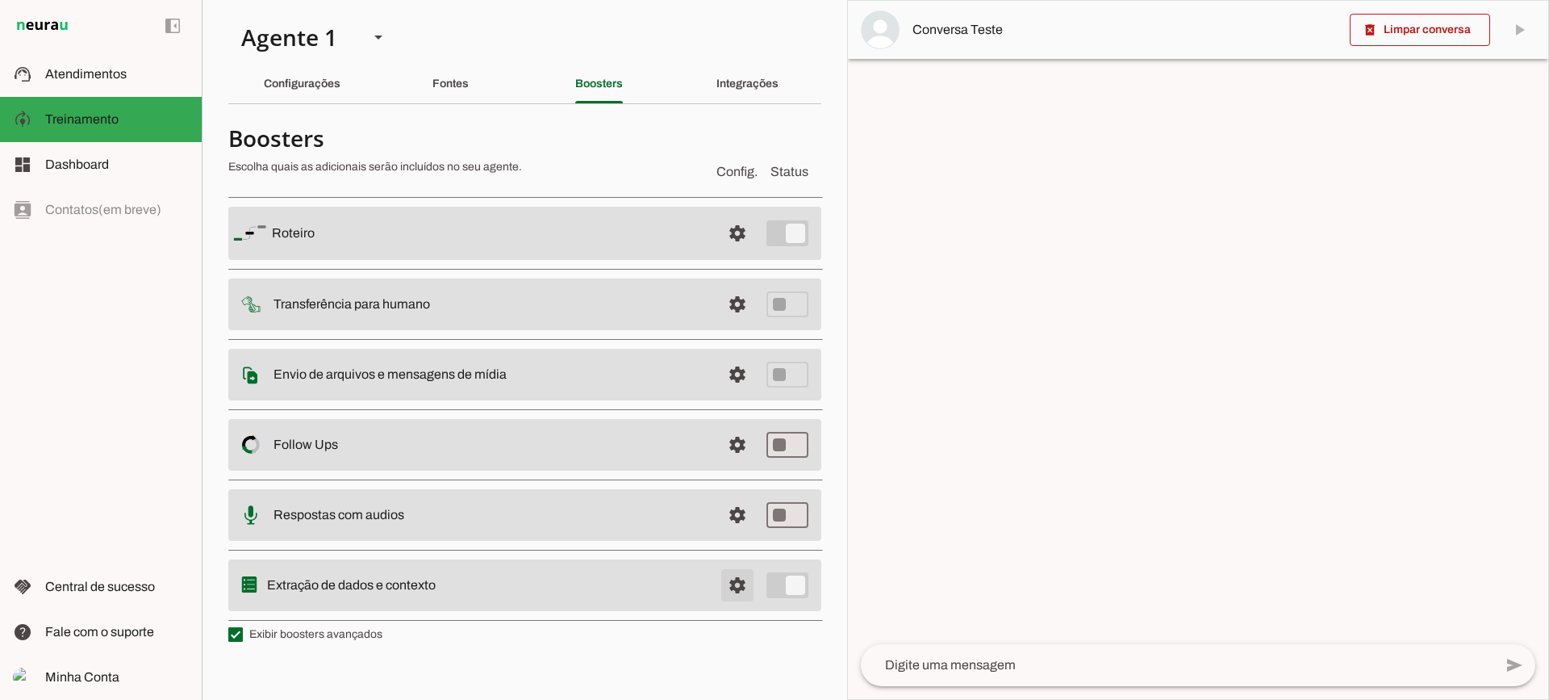
click at [725, 253] on span at bounding box center [737, 233] width 39 height 39
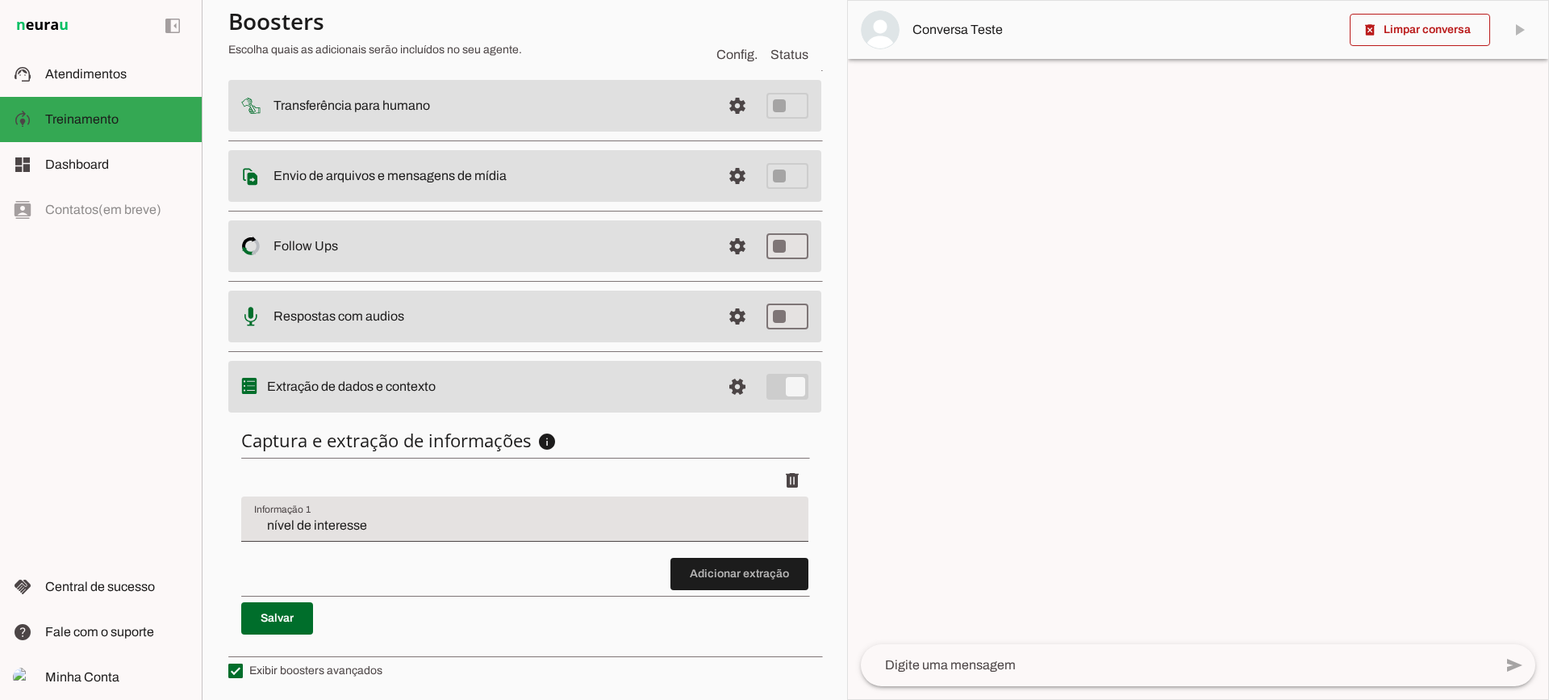
scroll to position [198, 0]
click at [331, 525] on input "nível de interesse" at bounding box center [524, 522] width 541 height 19
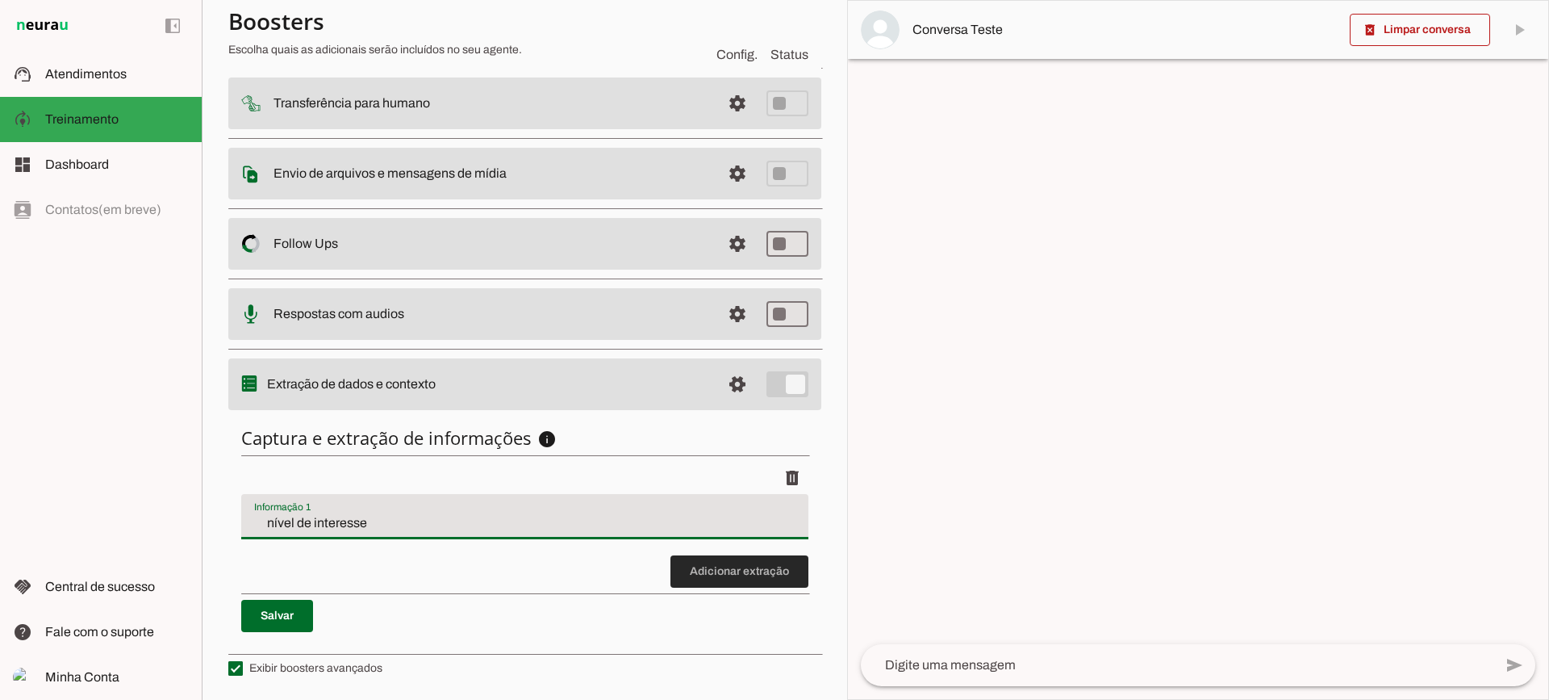
click at [720, 566] on span at bounding box center [740, 571] width 138 height 39
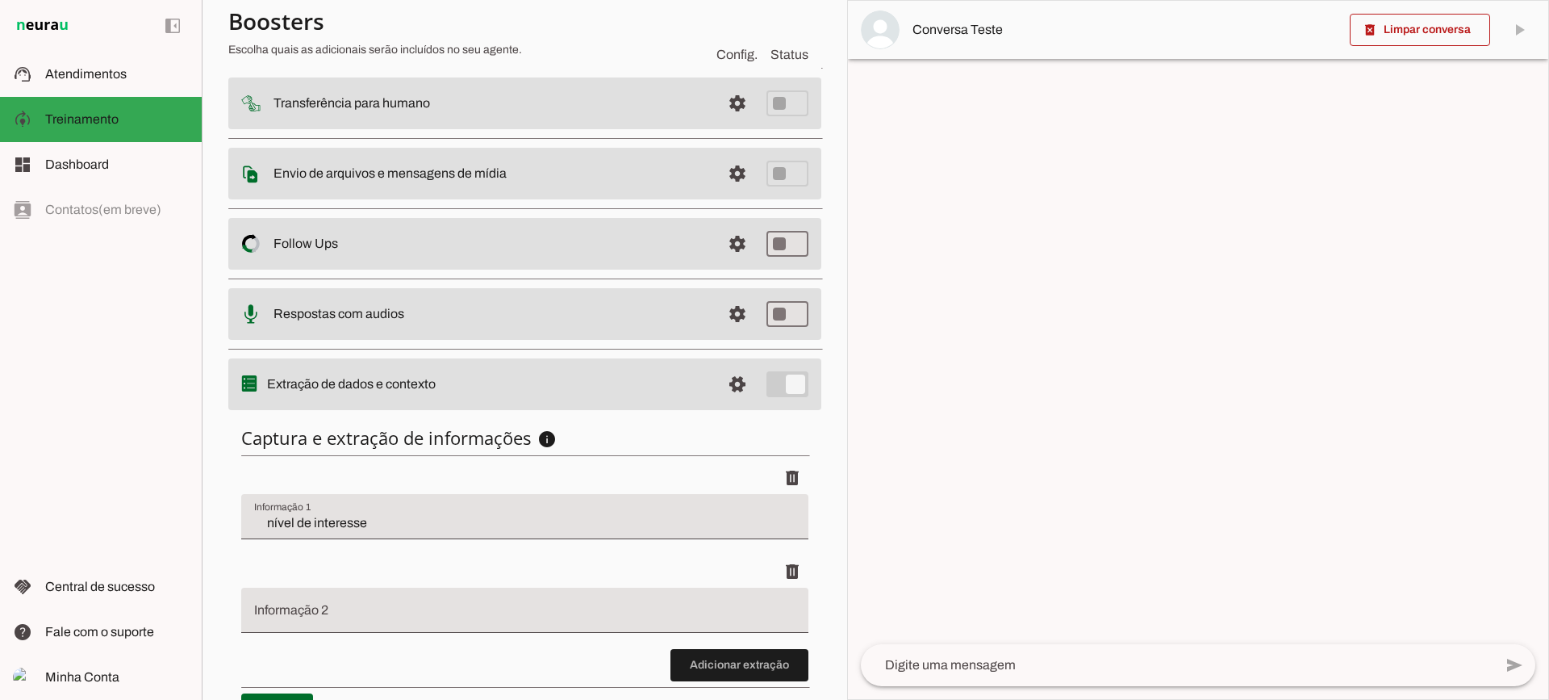
scroll to position [291, 0]
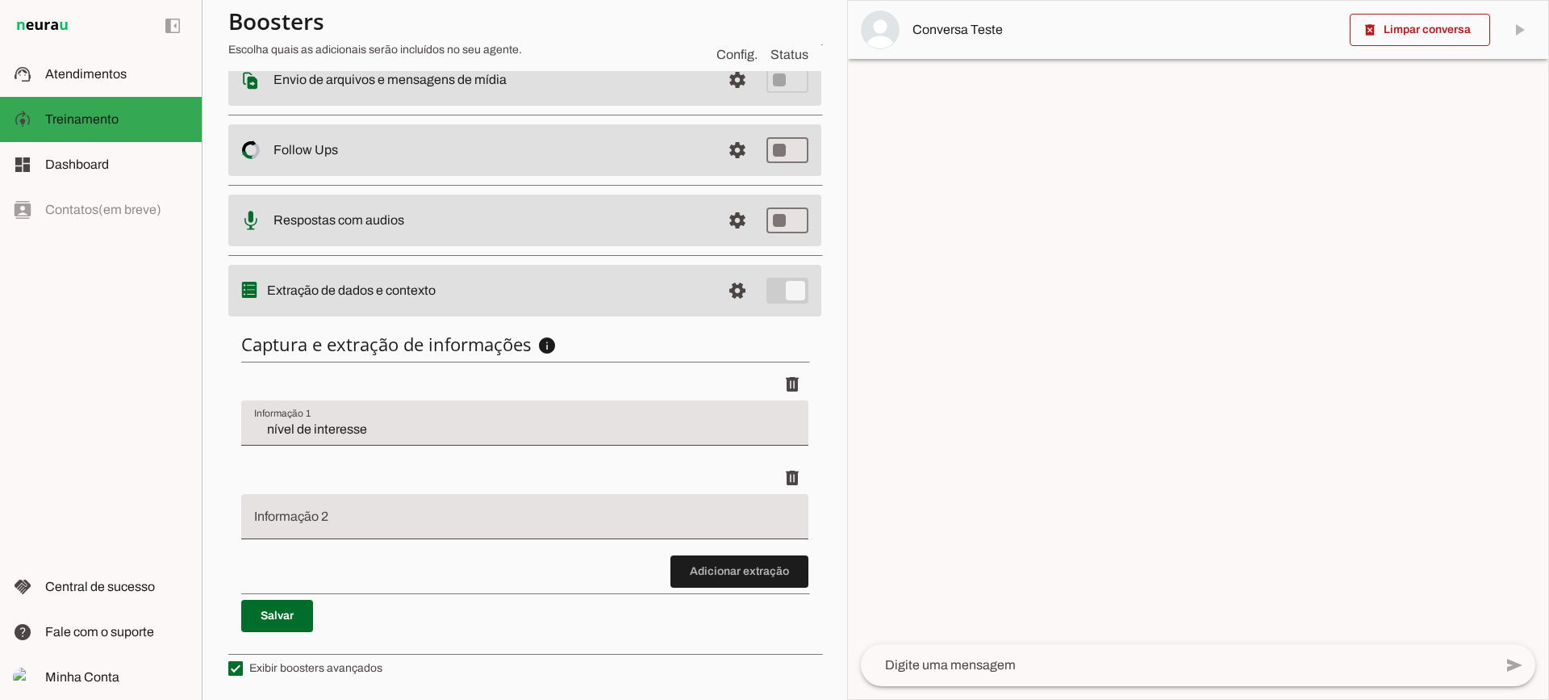
click at [698, 595] on div "Captura e extração de informações info Informações á capturar O booster de cont…" at bounding box center [524, 482] width 593 height 325
click at [712, 576] on span at bounding box center [740, 571] width 138 height 39
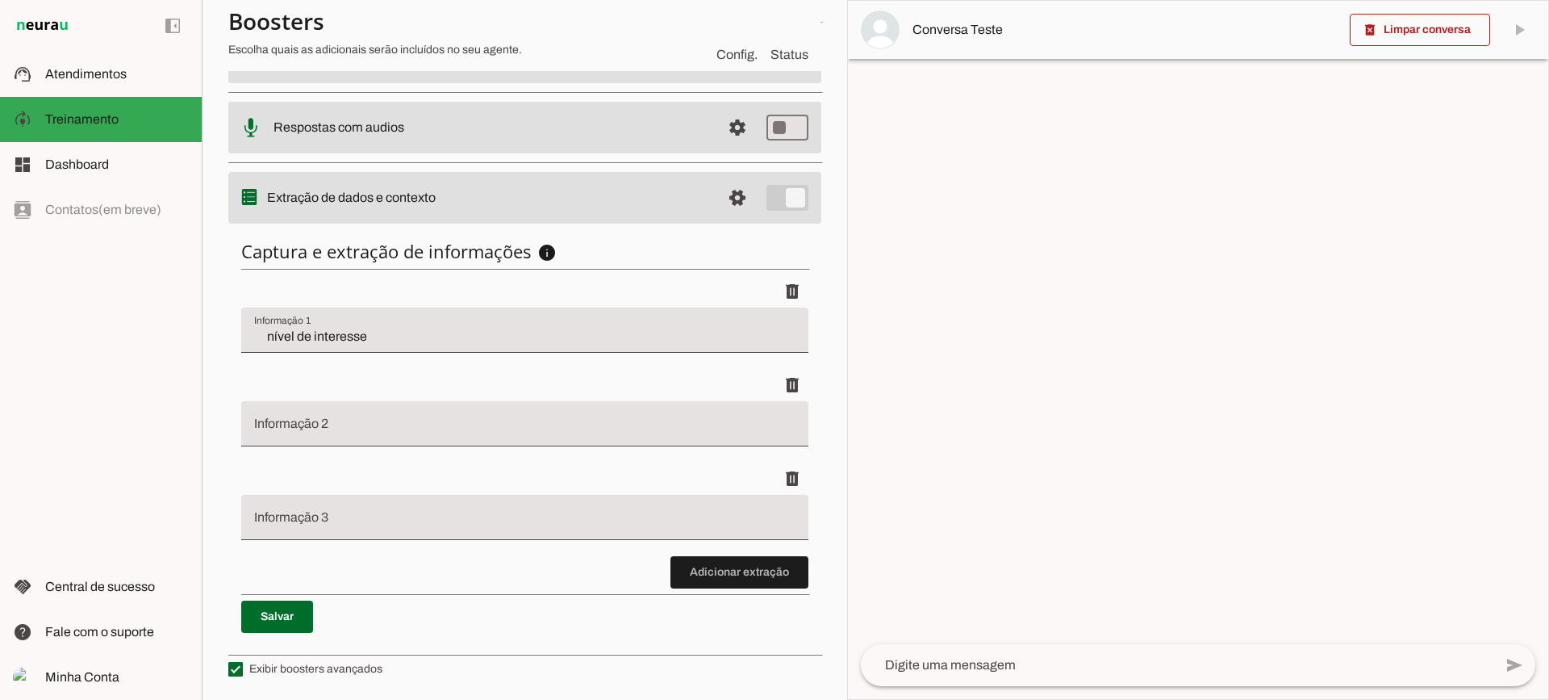
scroll to position [385, 0]
click at [676, 551] on li "delete" at bounding box center [524, 509] width 567 height 94
click at [679, 558] on span at bounding box center [740, 571] width 138 height 39
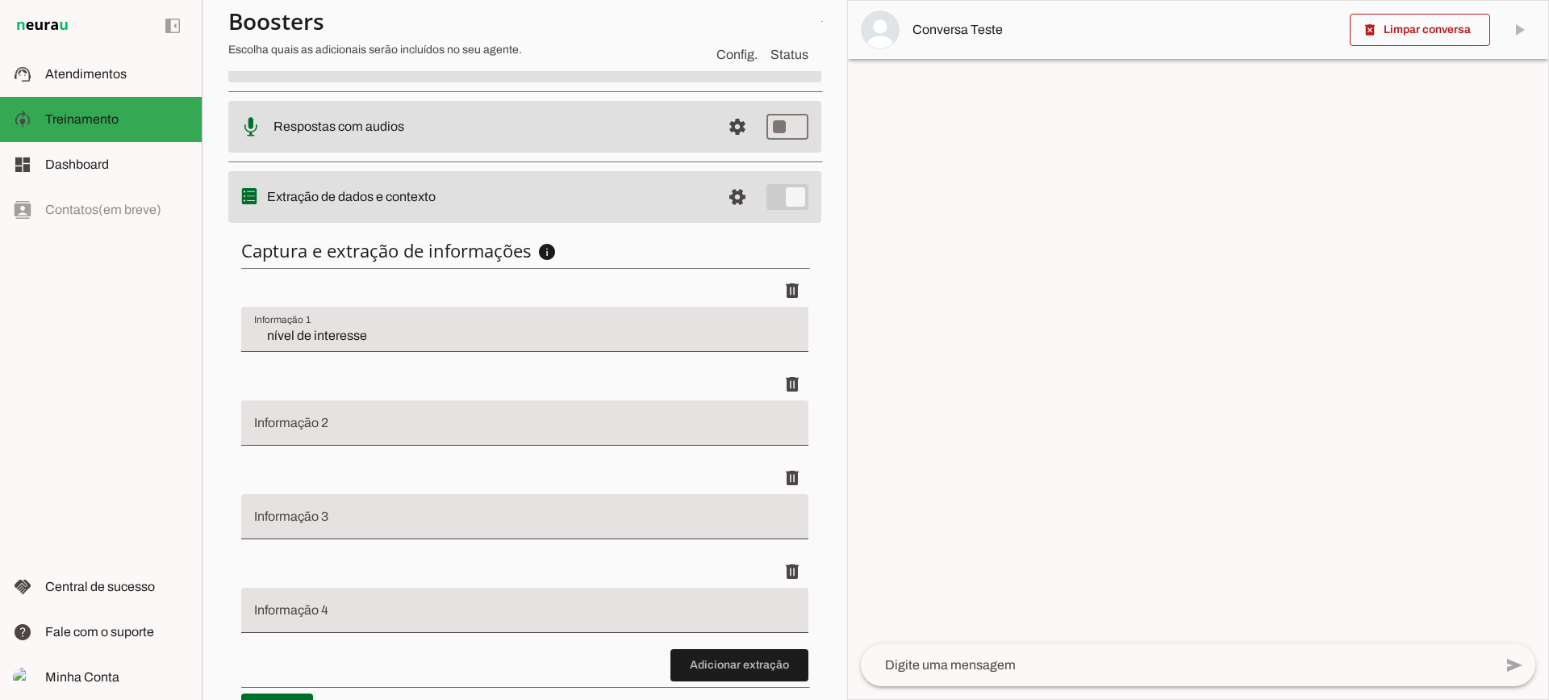
click at [376, 337] on input "nível de interesse" at bounding box center [524, 335] width 541 height 19
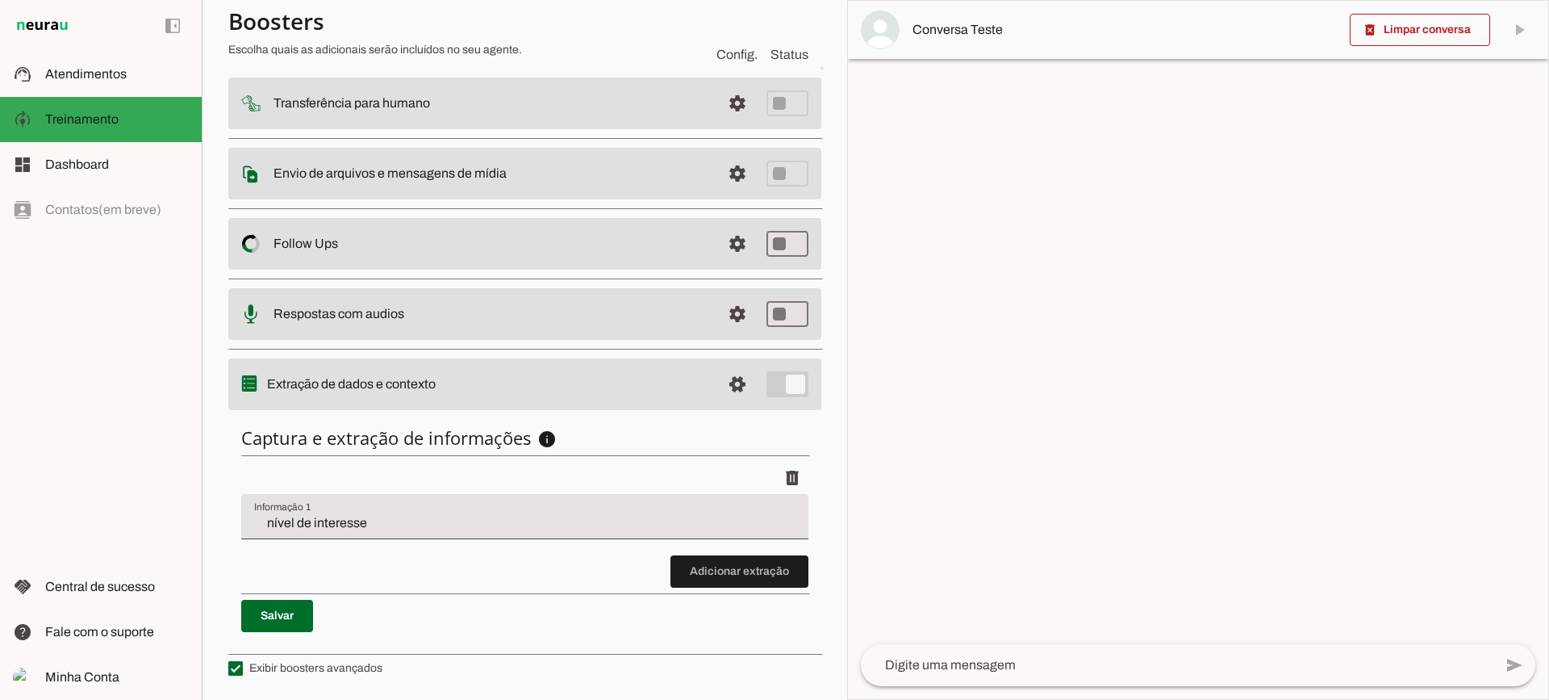
click at [323, 507] on div "nível de interesse" at bounding box center [524, 516] width 567 height 45
click at [106, 54] on md-item "support_agent Atendimentos Atendimentos" at bounding box center [101, 74] width 202 height 45
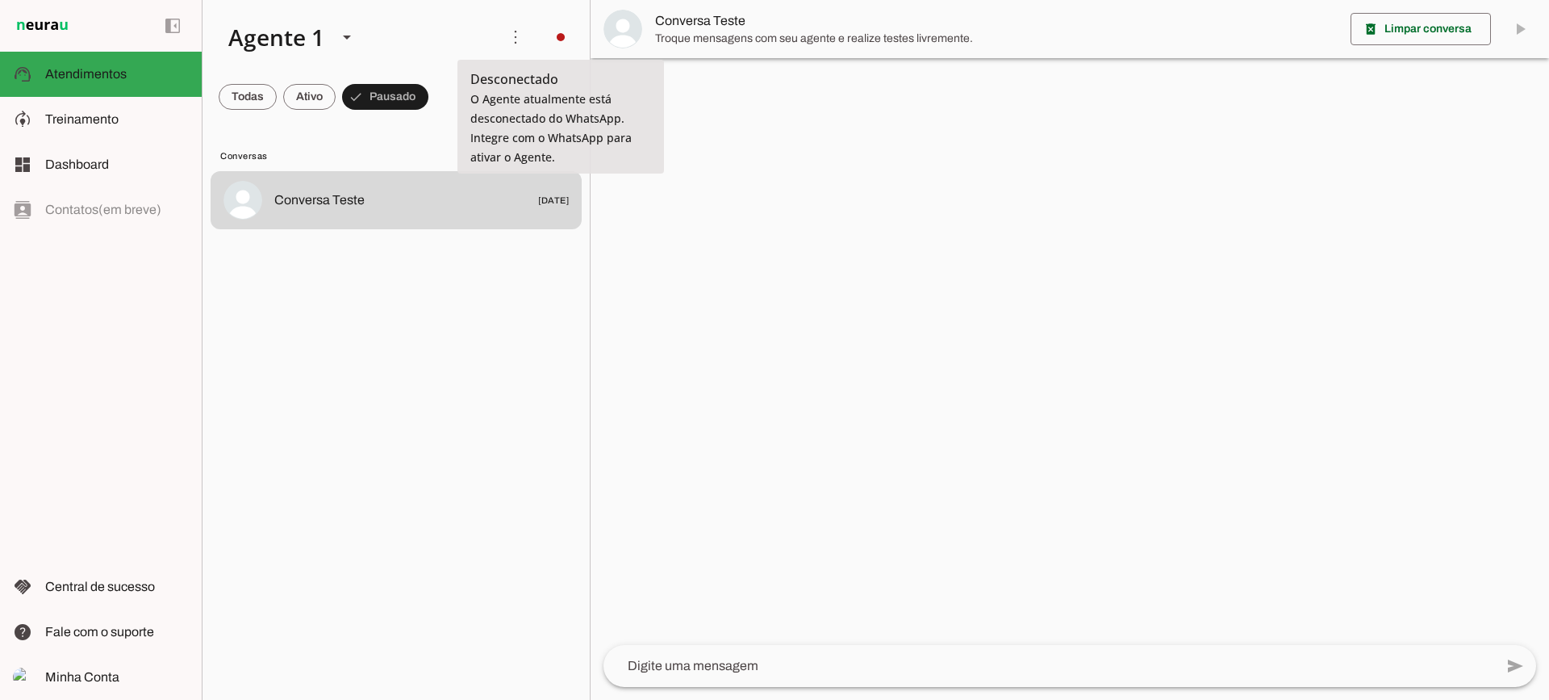
click at [625, 16] on img at bounding box center [623, 29] width 39 height 39
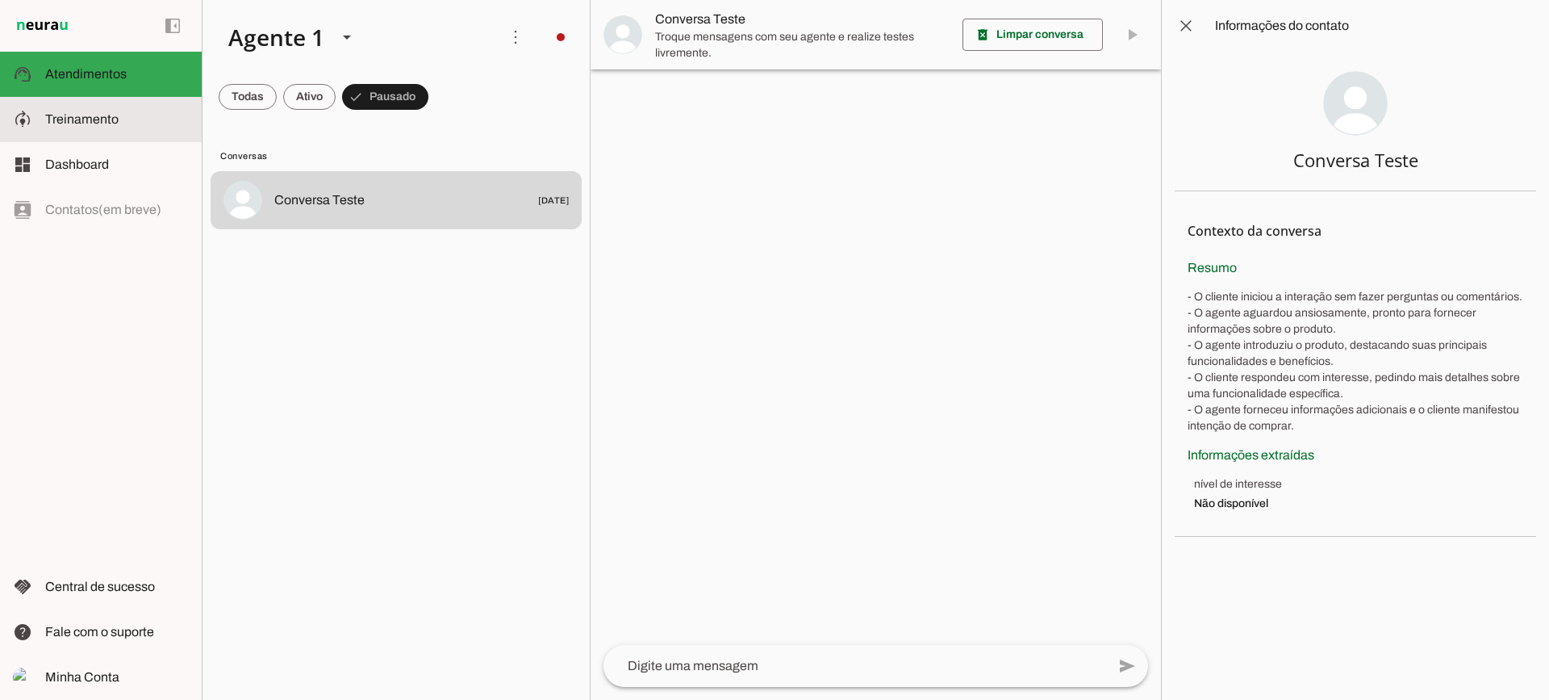
click at [131, 116] on slot at bounding box center [117, 119] width 144 height 19
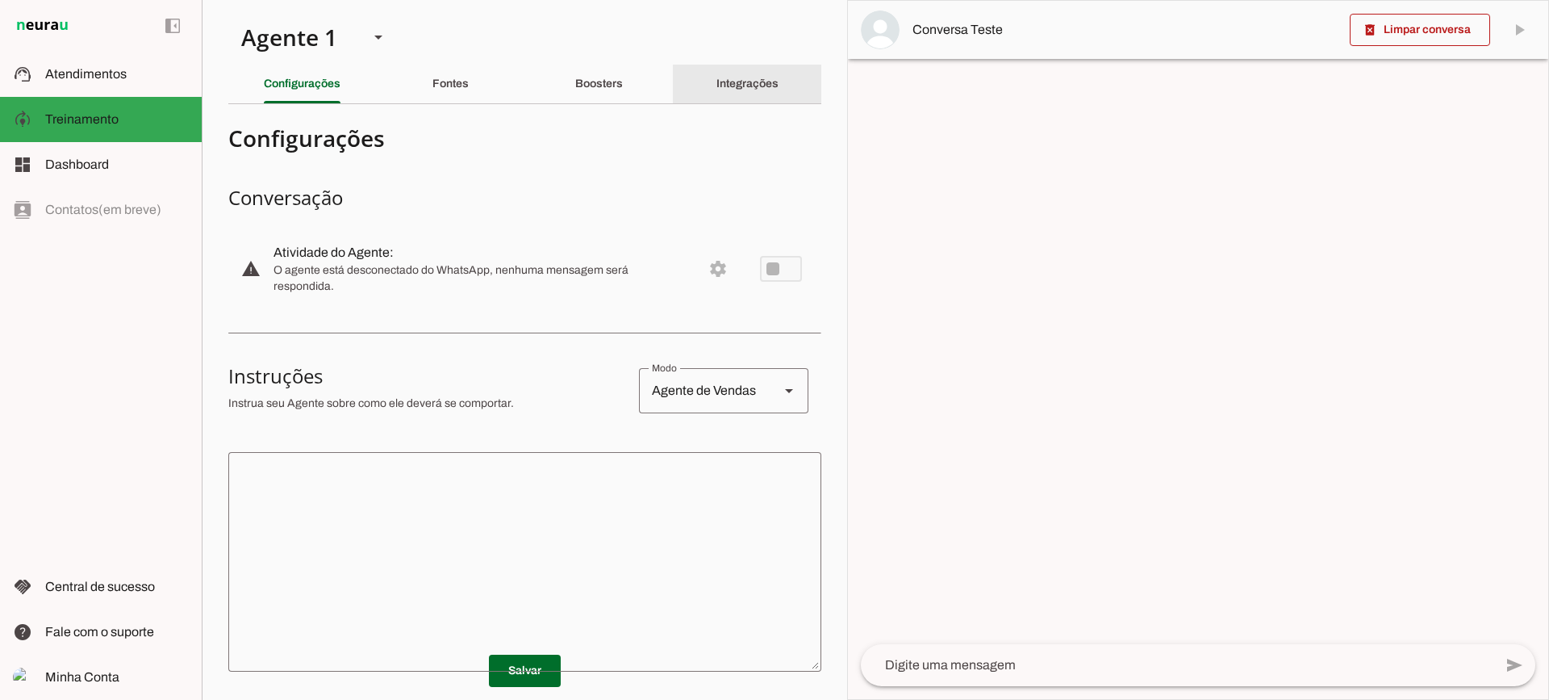
click at [717, 95] on div "Integrações" at bounding box center [748, 84] width 62 height 39
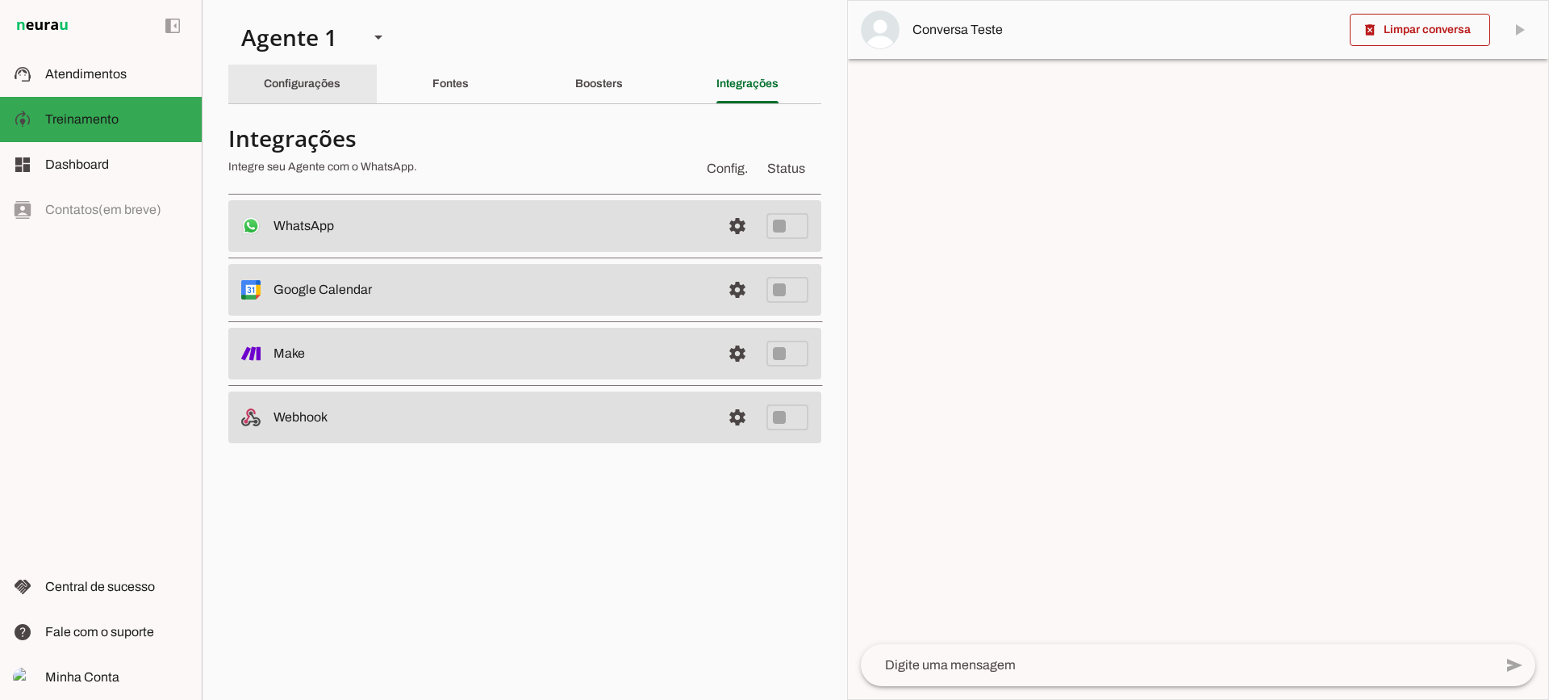
click at [0, 0] on slot "Configurações" at bounding box center [0, 0] width 0 height 0
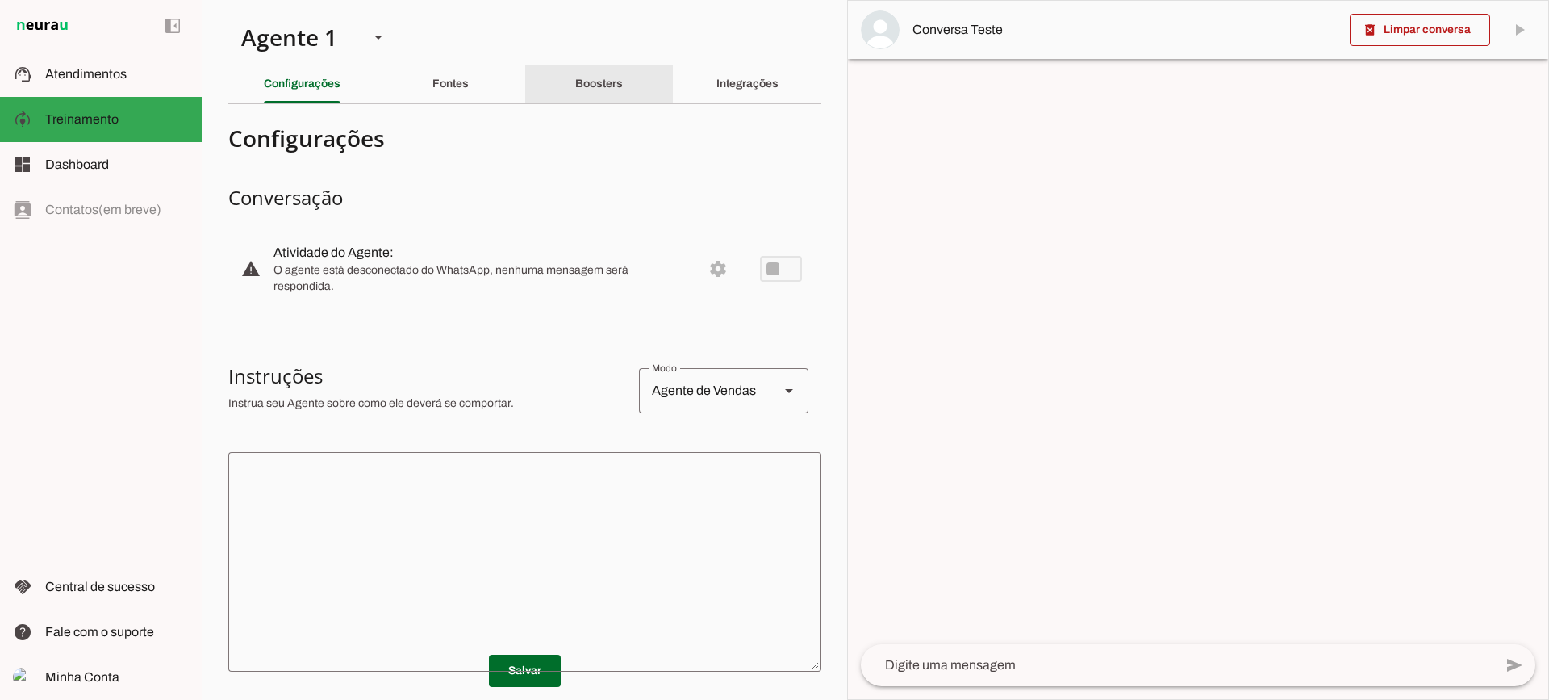
click at [575, 102] on div "Boosters" at bounding box center [599, 84] width 48 height 39
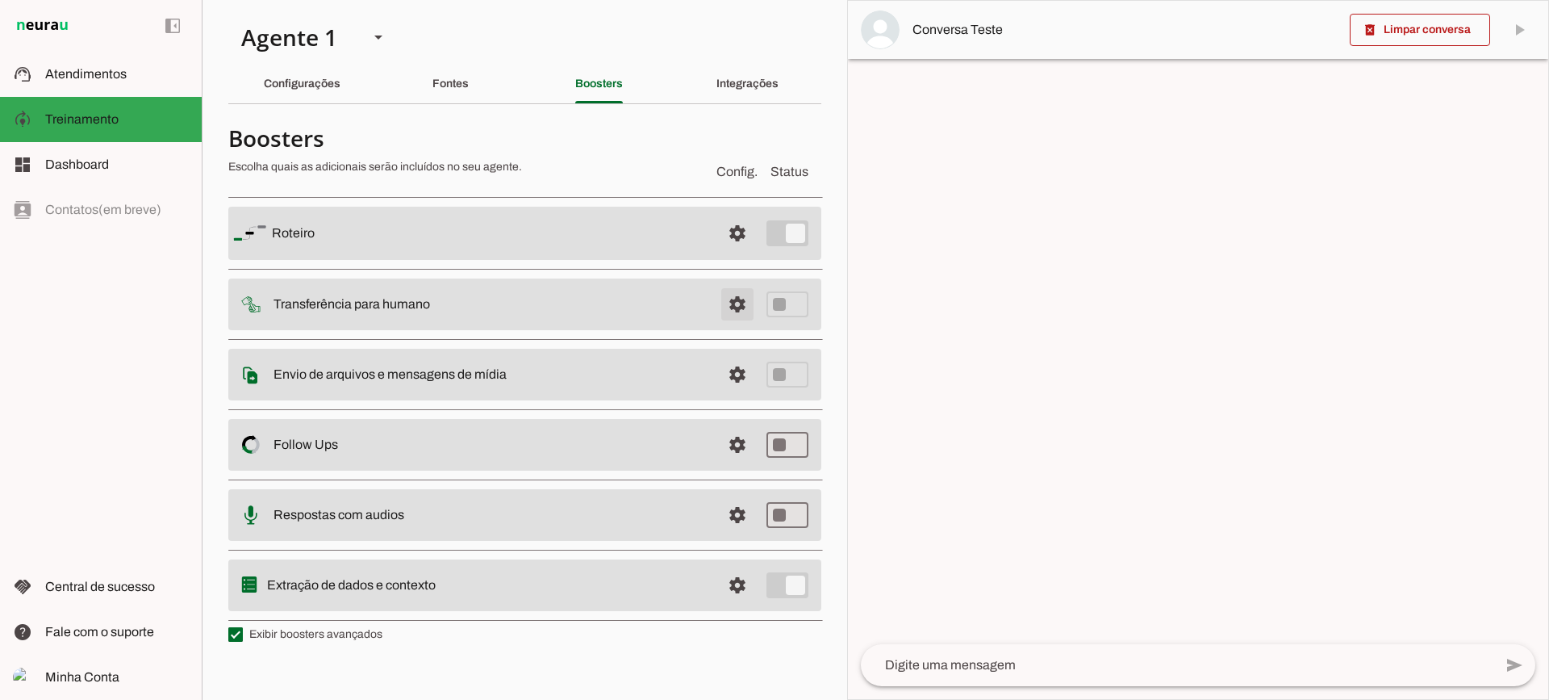
click at [729, 253] on span at bounding box center [737, 233] width 39 height 39
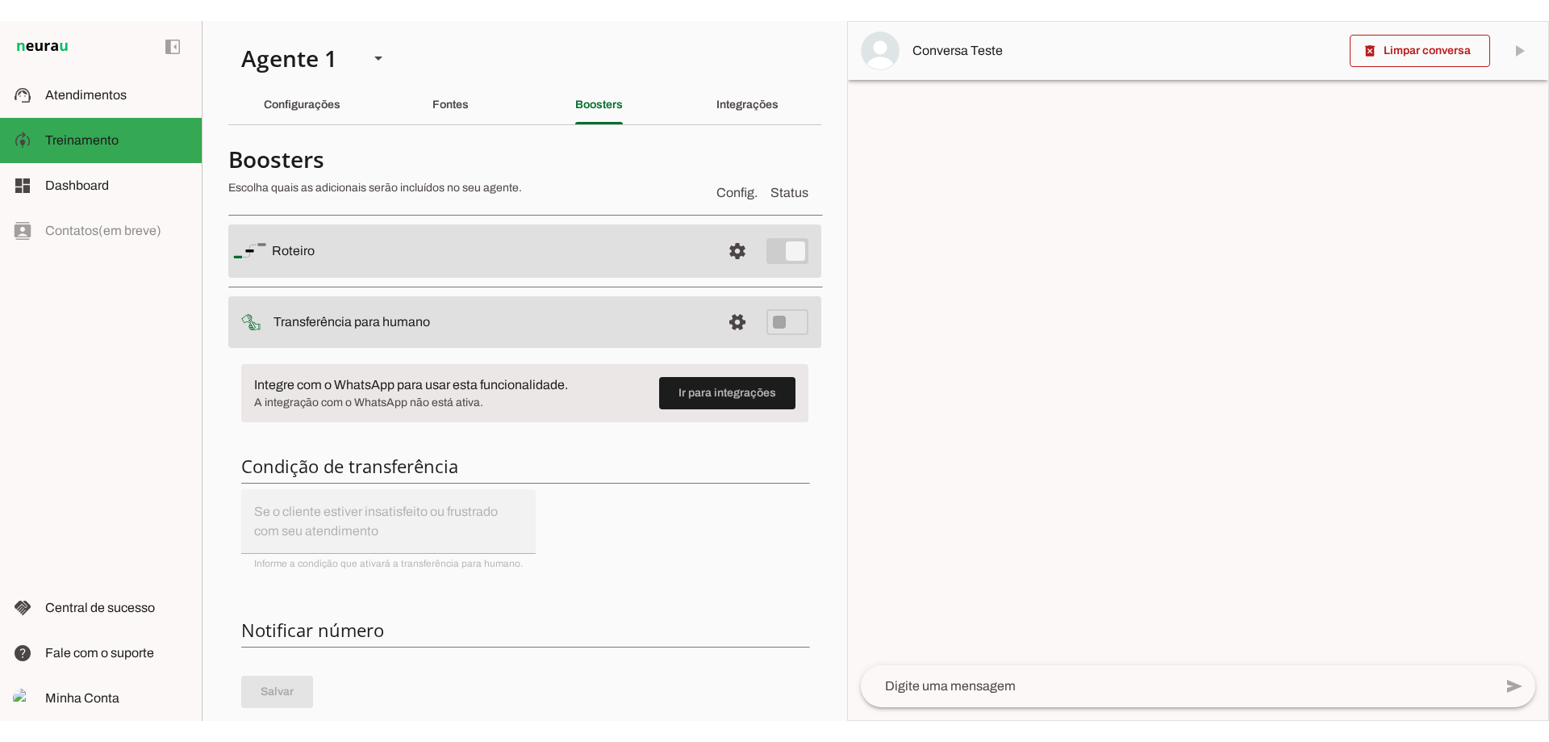
scroll to position [161, 0]
